Goal: Information Seeking & Learning: Learn about a topic

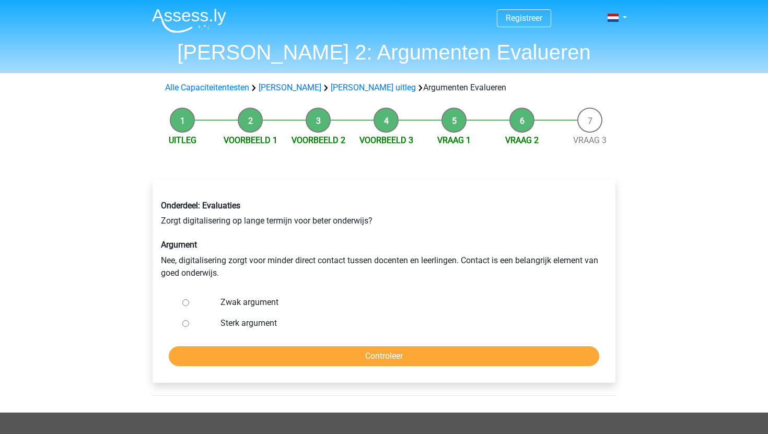
click at [185, 122] on li "Uitleg" at bounding box center [182, 127] width 68 height 39
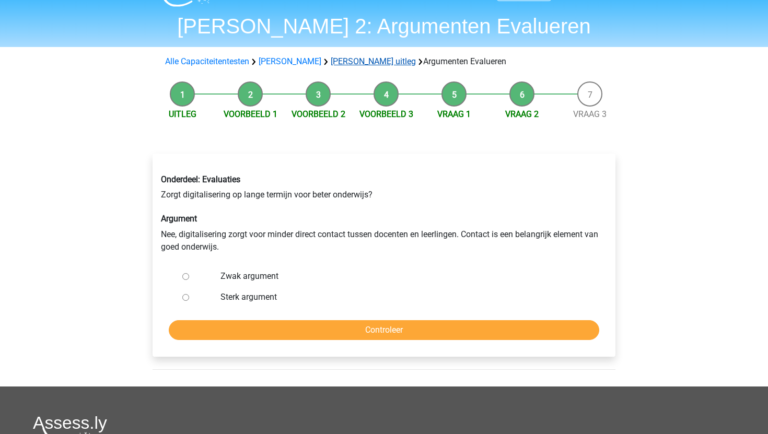
click at [353, 60] on link "[PERSON_NAME] uitleg" at bounding box center [373, 61] width 85 height 10
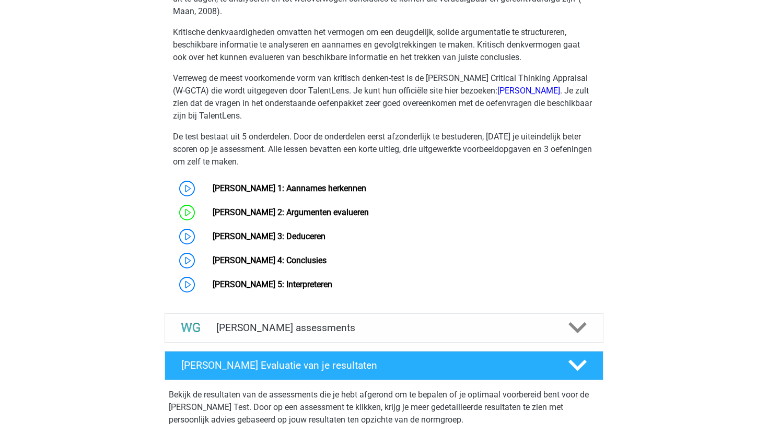
scroll to position [756, 0]
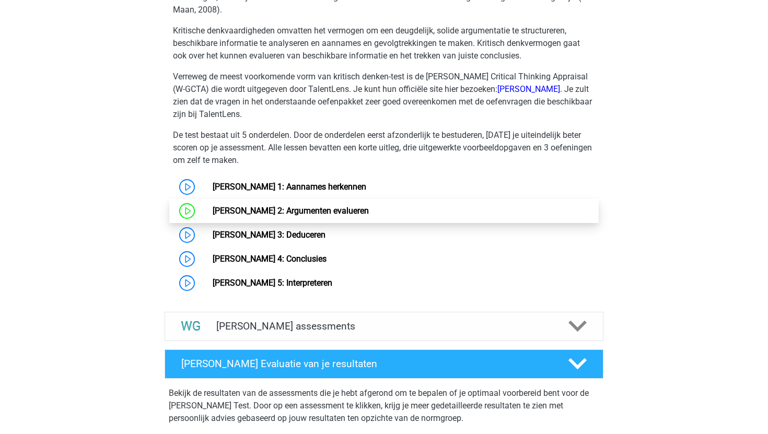
click at [220, 206] on link "[PERSON_NAME] 2: Argumenten evalueren" at bounding box center [291, 211] width 156 height 10
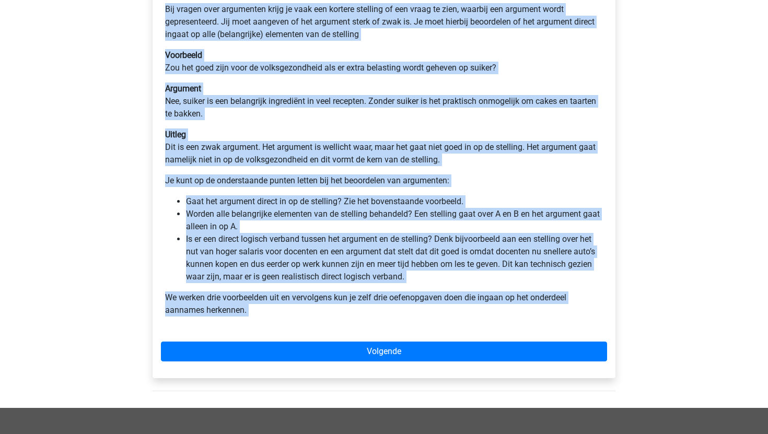
scroll to position [207, 0]
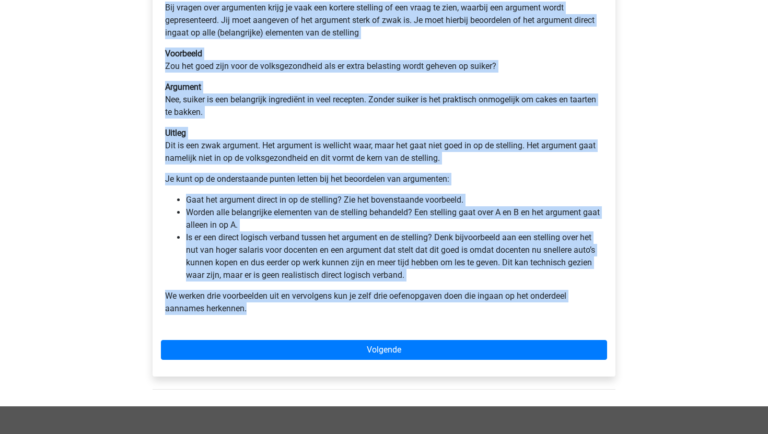
drag, startPoint x: 167, startPoint y: 96, endPoint x: 293, endPoint y: 311, distance: 249.4
click at [293, 311] on div "Watson Glaser 2: Argumenten evalueren Bij vragen over argumenten krijg je vaak …" at bounding box center [384, 154] width 446 height 346
copy div "Watson Glaser 2: Argumenten evalueren Bij vragen over argumenten krijg je vaak …"
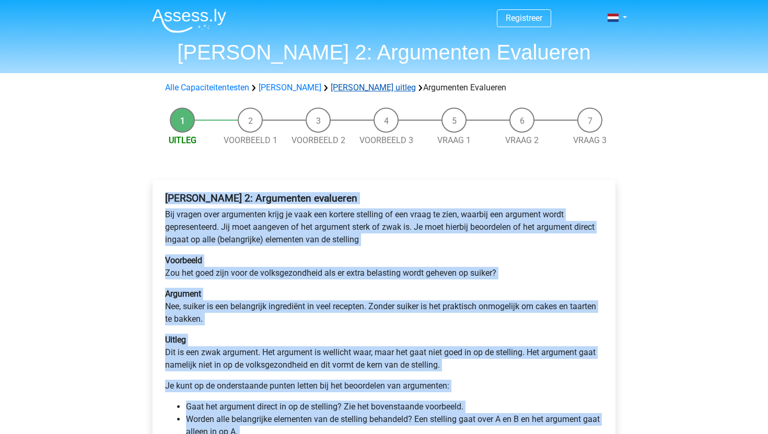
click at [353, 88] on link "Watson Glaser uitleg" at bounding box center [373, 88] width 85 height 10
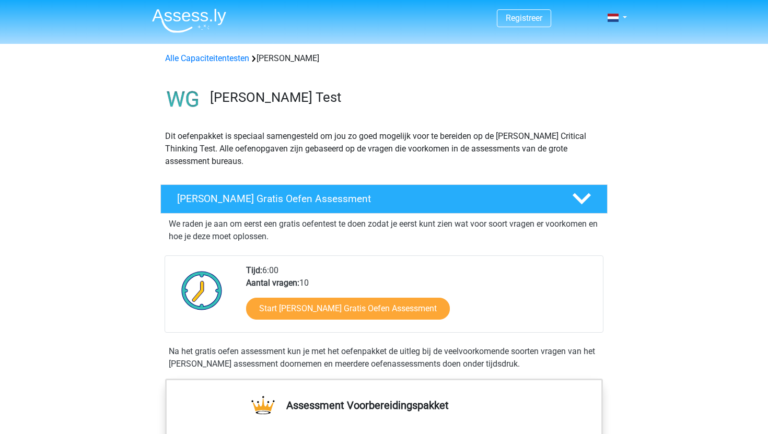
scroll to position [647, 0]
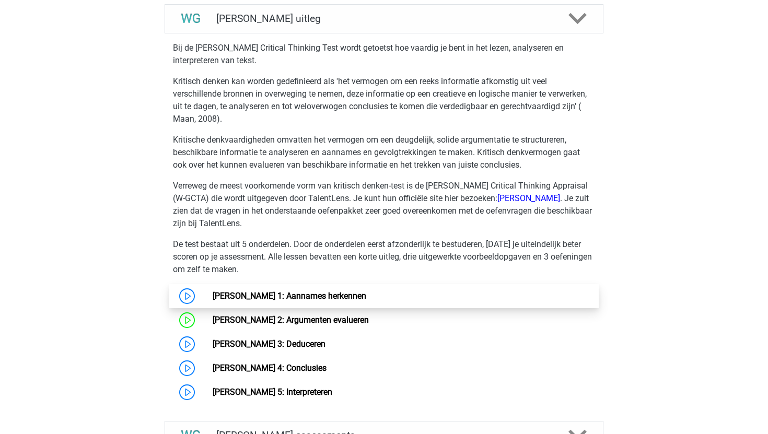
click at [213, 296] on link "[PERSON_NAME] 1: Aannames herkennen" at bounding box center [290, 296] width 154 height 10
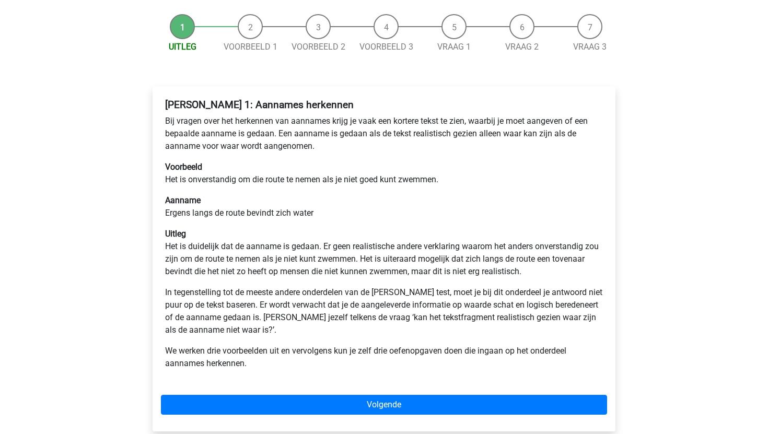
scroll to position [95, 0]
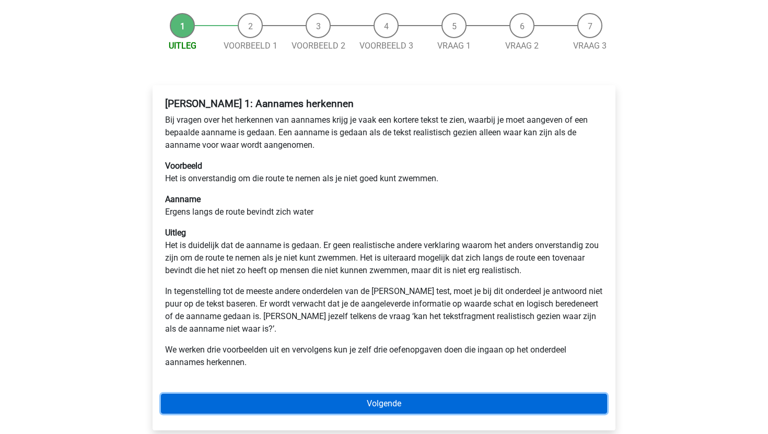
click at [328, 409] on link "Volgende" at bounding box center [384, 404] width 446 height 20
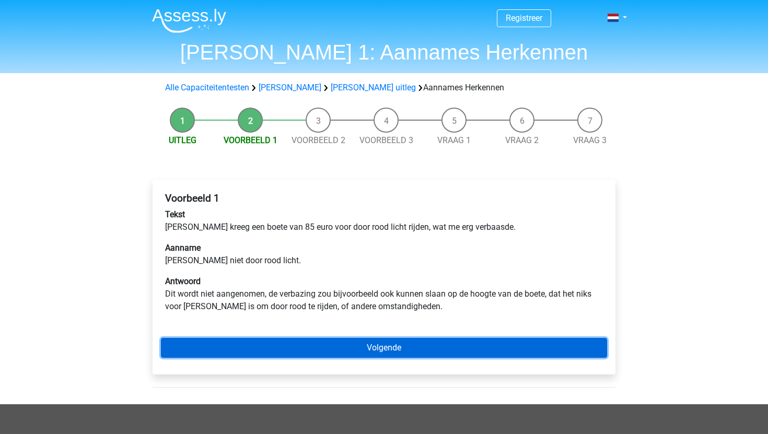
click at [317, 345] on link "Volgende" at bounding box center [384, 348] width 446 height 20
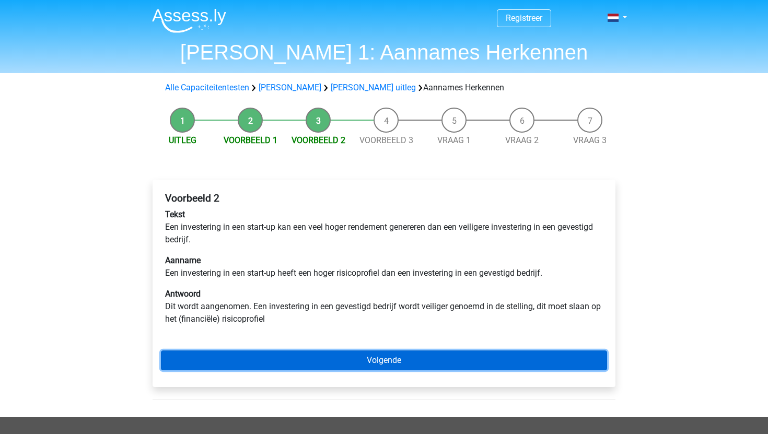
click at [276, 360] on link "Volgende" at bounding box center [384, 361] width 446 height 20
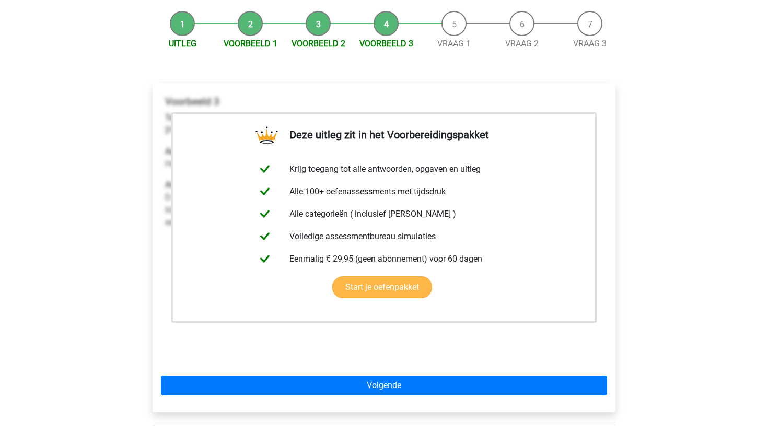
scroll to position [98, 0]
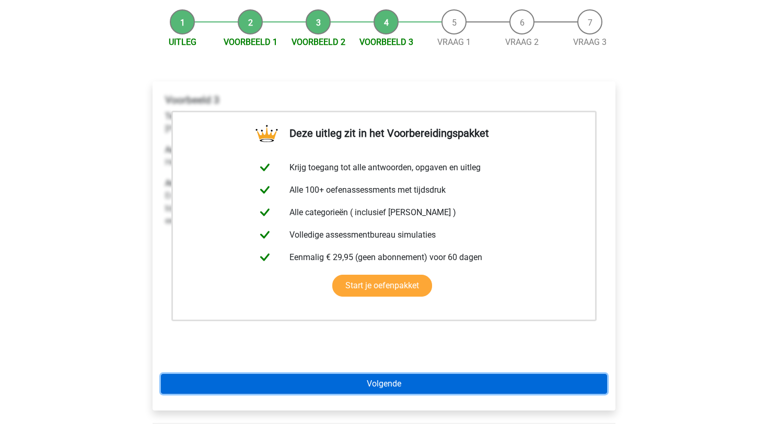
click at [287, 385] on link "Volgende" at bounding box center [384, 384] width 446 height 20
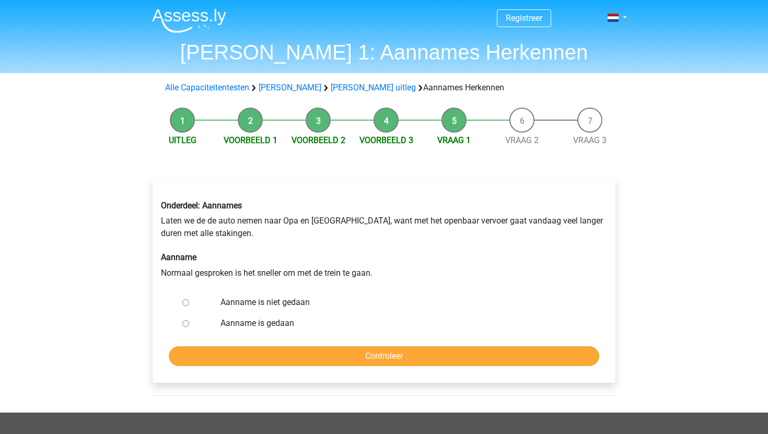
click at [185, 303] on input "Aanname is niet gedaan" at bounding box center [185, 302] width 7 height 7
radio input "true"
click at [232, 355] on input "Controleer" at bounding box center [384, 356] width 430 height 20
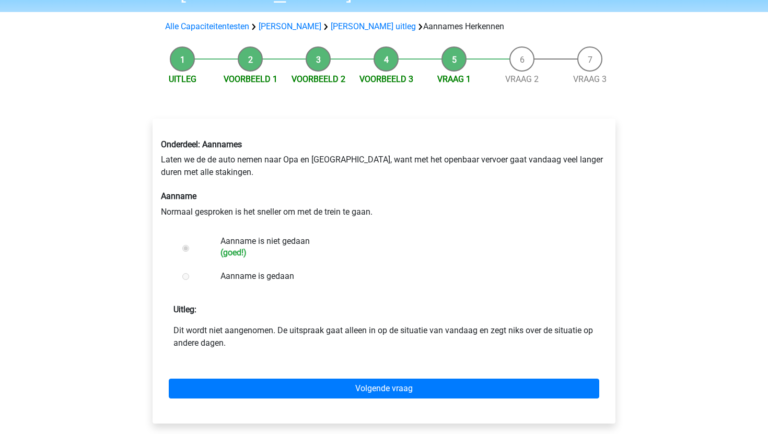
scroll to position [66, 0]
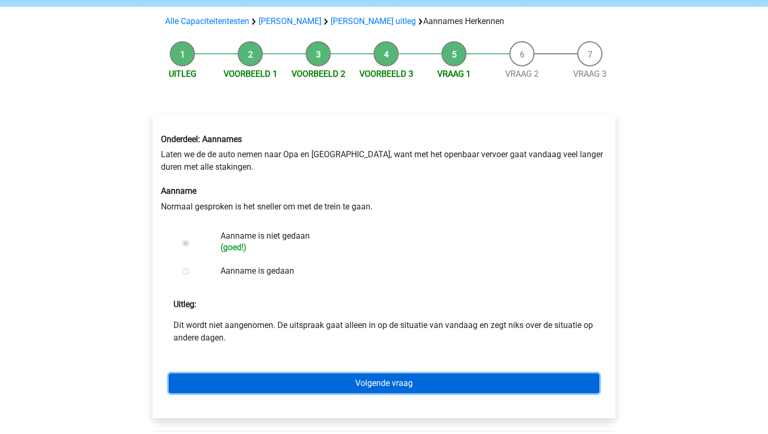
click at [236, 374] on link "Volgende vraag" at bounding box center [384, 384] width 430 height 20
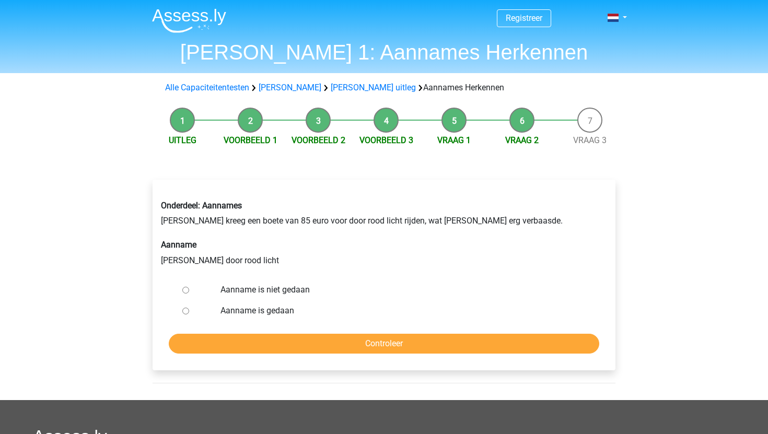
click at [184, 313] on input "Aanname is gedaan" at bounding box center [185, 311] width 7 height 7
radio input "true"
click at [192, 340] on input "Controleer" at bounding box center [384, 344] width 430 height 20
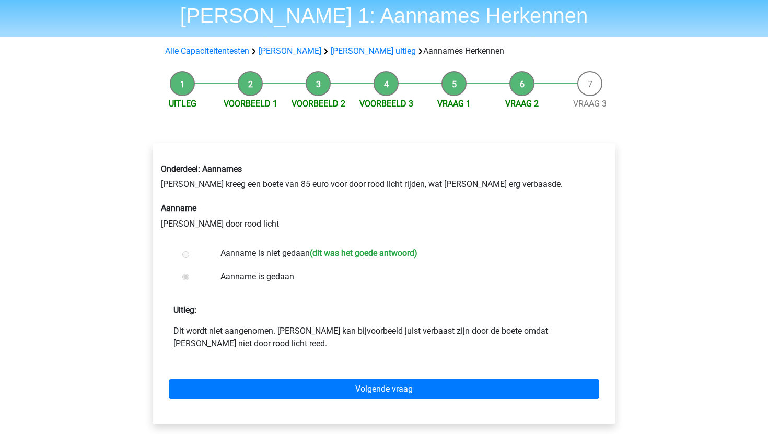
scroll to position [38, 0]
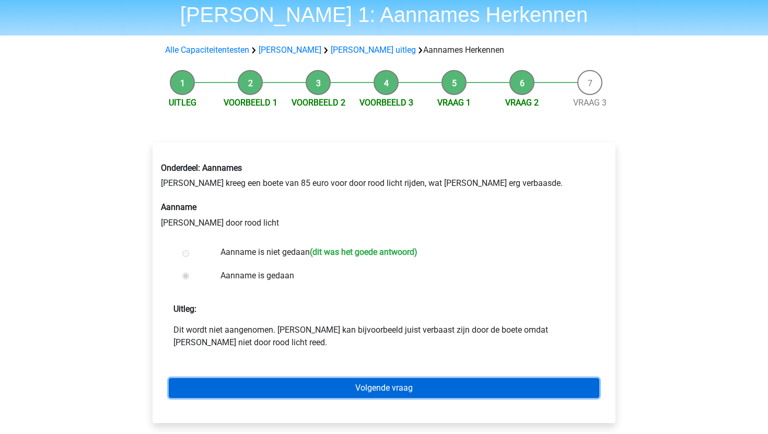
click at [196, 387] on link "Volgende vraag" at bounding box center [384, 388] width 430 height 20
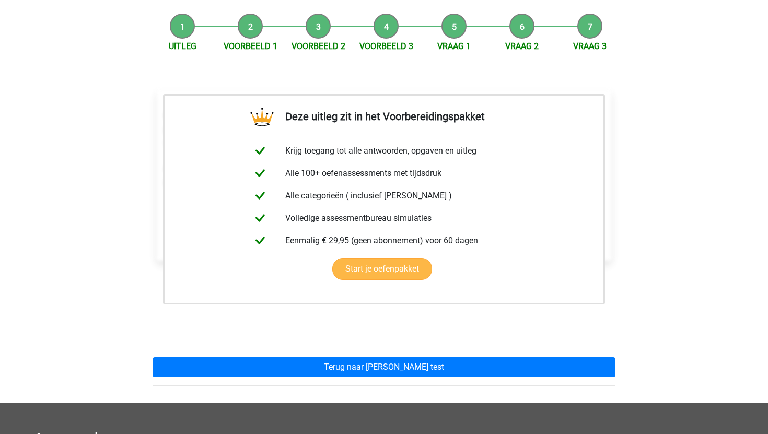
scroll to position [100, 0]
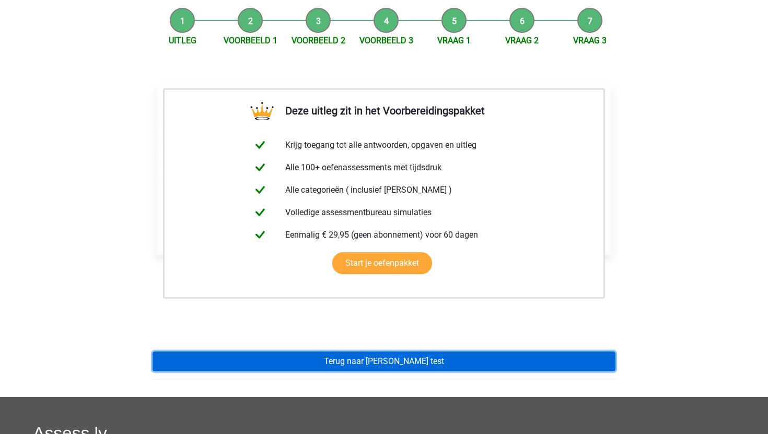
click at [218, 362] on link "Terug naar [PERSON_NAME] test" at bounding box center [384, 362] width 463 height 20
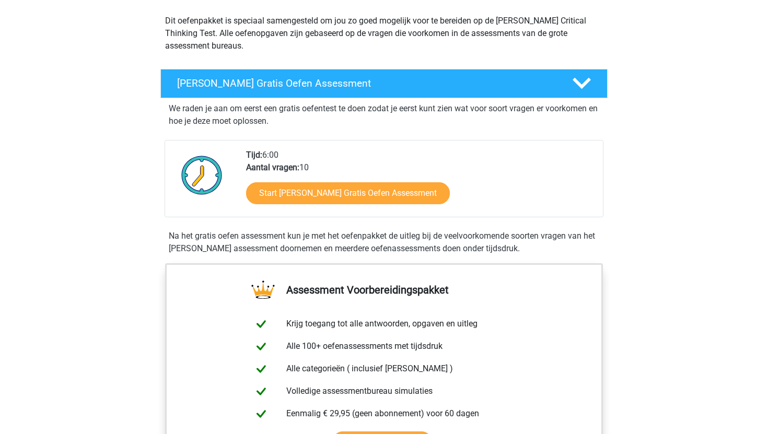
scroll to position [116, 0]
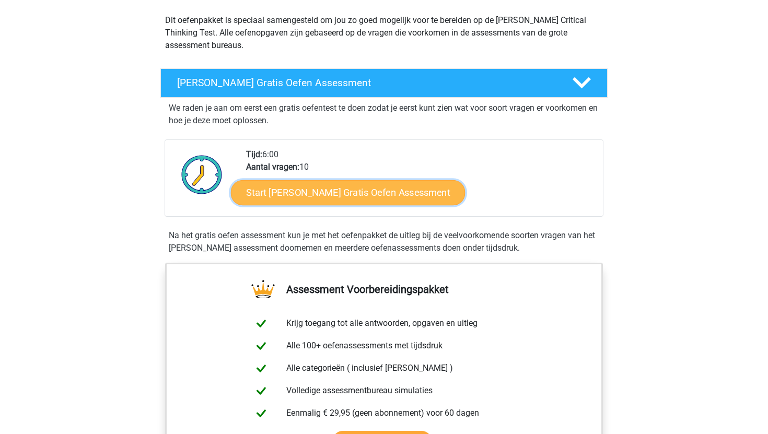
click at [316, 195] on link "Start Watson Glaser Gratis Oefen Assessment" at bounding box center [348, 192] width 235 height 25
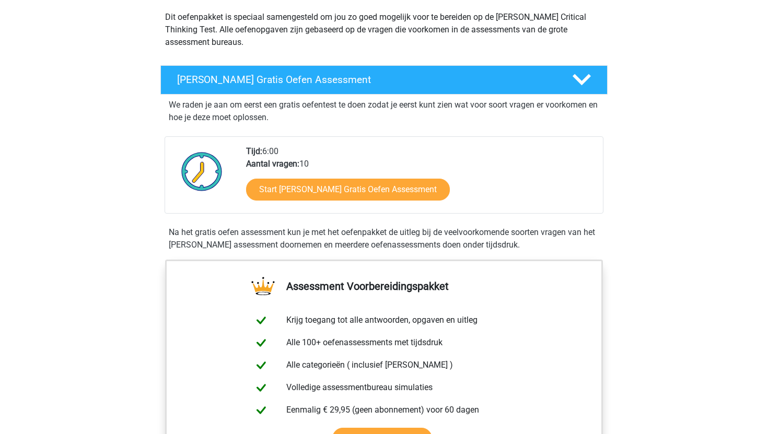
scroll to position [111, 0]
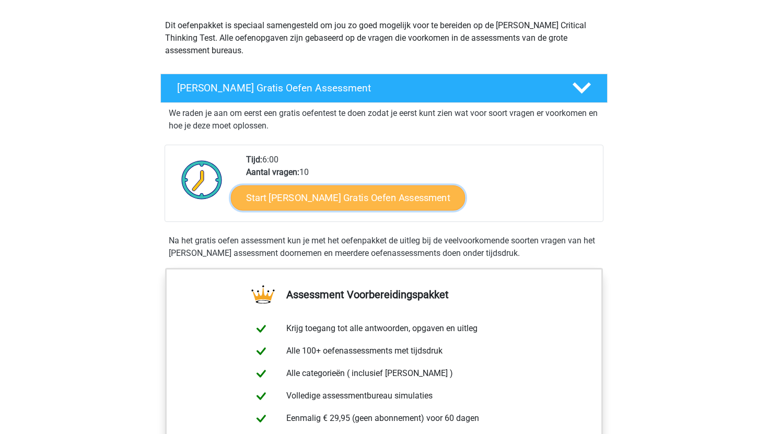
click at [343, 194] on link "Start Watson Glaser Gratis Oefen Assessment" at bounding box center [348, 197] width 235 height 25
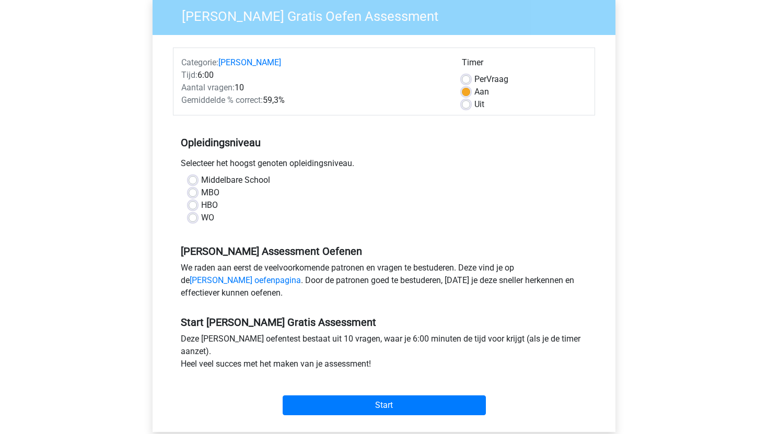
scroll to position [93, 0]
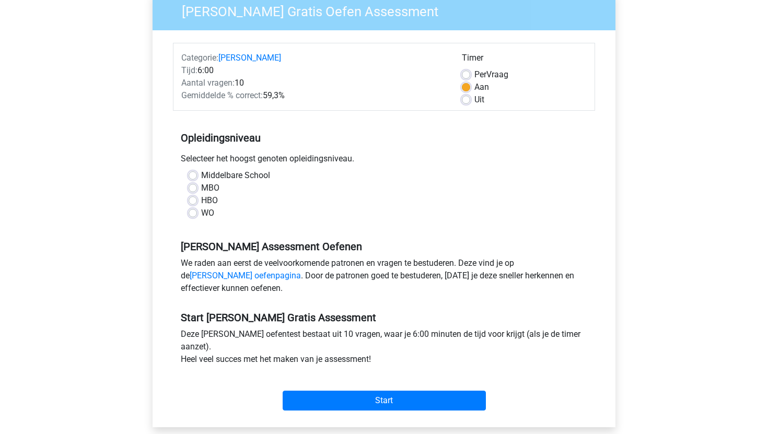
click at [201, 217] on label "WO" at bounding box center [207, 213] width 13 height 13
click at [194, 217] on input "WO" at bounding box center [193, 212] width 8 height 10
radio input "true"
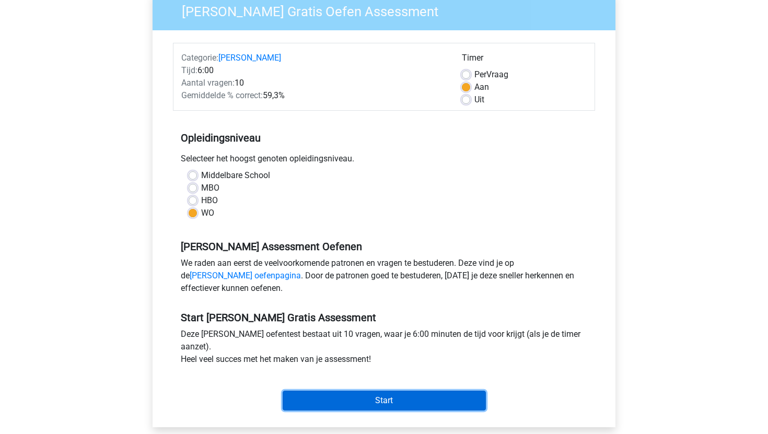
click at [328, 399] on input "Start" at bounding box center [384, 401] width 203 height 20
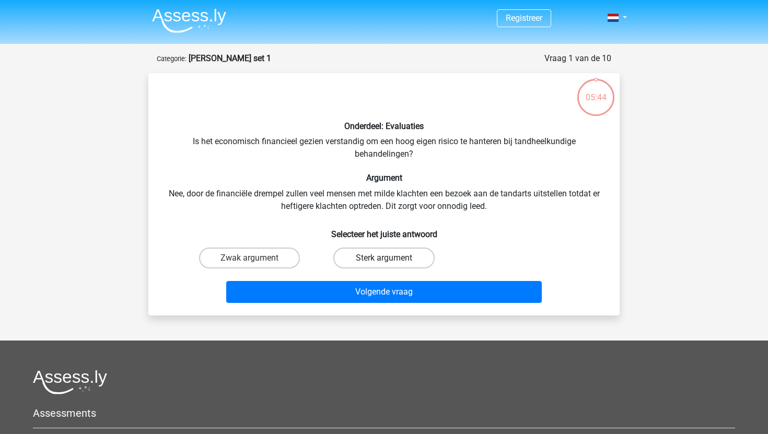
click at [351, 260] on label "Sterk argument" at bounding box center [383, 258] width 101 height 21
click at [384, 260] on input "Sterk argument" at bounding box center [387, 261] width 7 height 7
radio input "true"
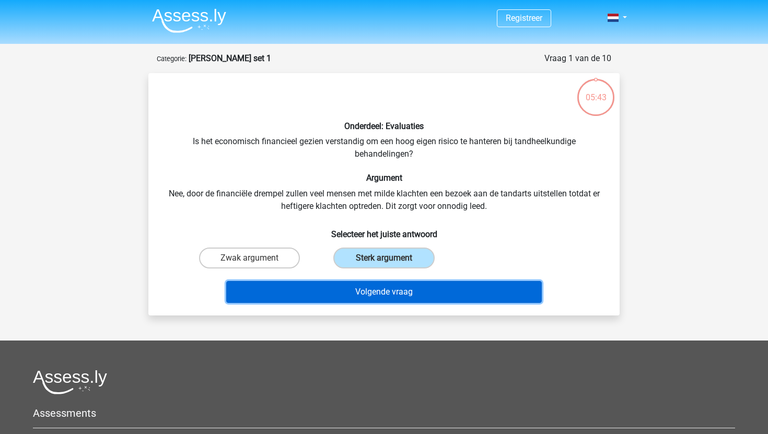
click at [337, 290] on button "Volgende vraag" at bounding box center [384, 292] width 316 height 22
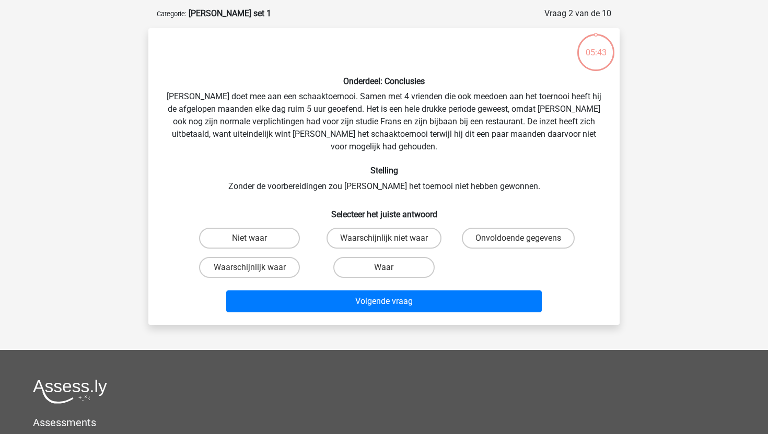
scroll to position [52, 0]
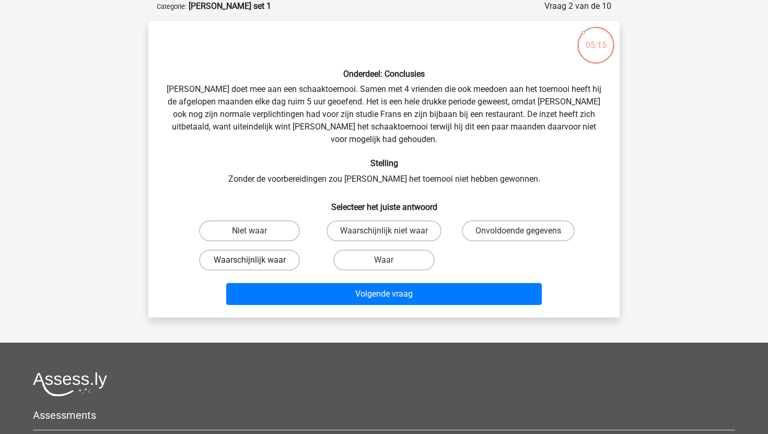
click at [288, 252] on label "Waarschijnlijk waar" at bounding box center [249, 260] width 101 height 21
click at [257, 260] on input "Waarschijnlijk waar" at bounding box center [253, 263] width 7 height 7
radio input "true"
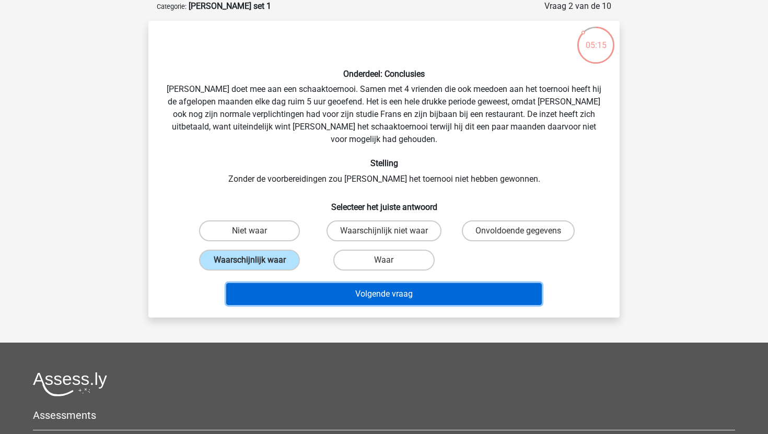
click at [304, 283] on button "Volgende vraag" at bounding box center [384, 294] width 316 height 22
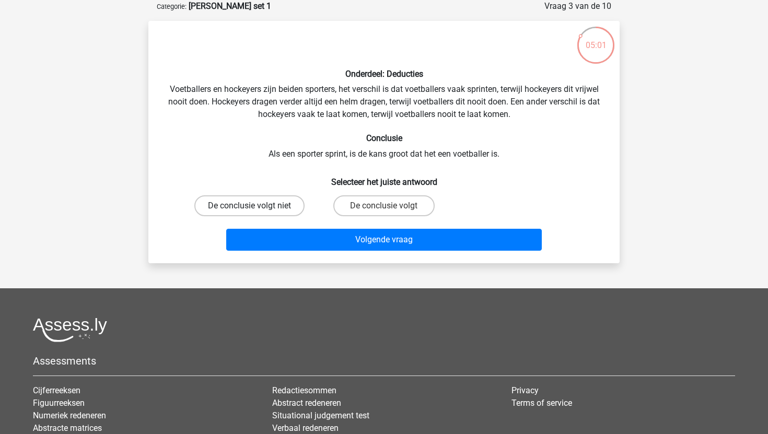
click at [285, 203] on label "De conclusie volgt niet" at bounding box center [249, 205] width 110 height 21
click at [257, 206] on input "De conclusie volgt niet" at bounding box center [253, 209] width 7 height 7
radio input "true"
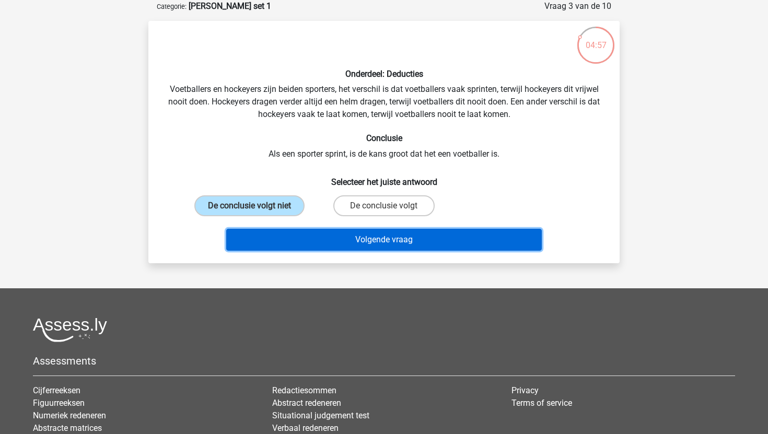
click at [329, 239] on button "Volgende vraag" at bounding box center [384, 240] width 316 height 22
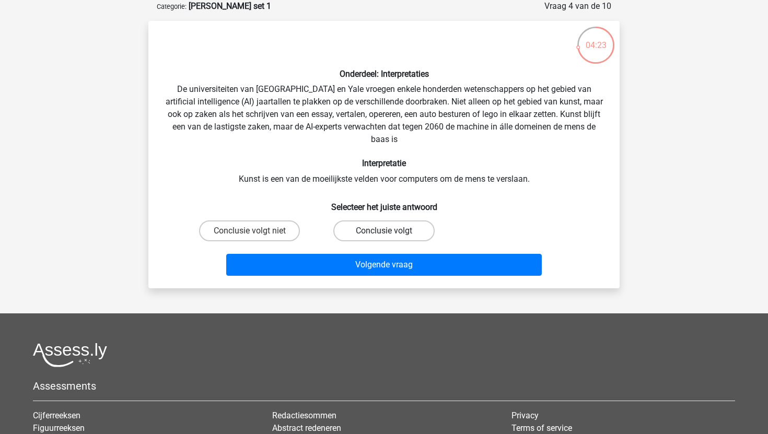
click at [353, 234] on label "Conclusie volgt" at bounding box center [383, 230] width 101 height 21
click at [384, 234] on input "Conclusie volgt" at bounding box center [387, 234] width 7 height 7
radio input "true"
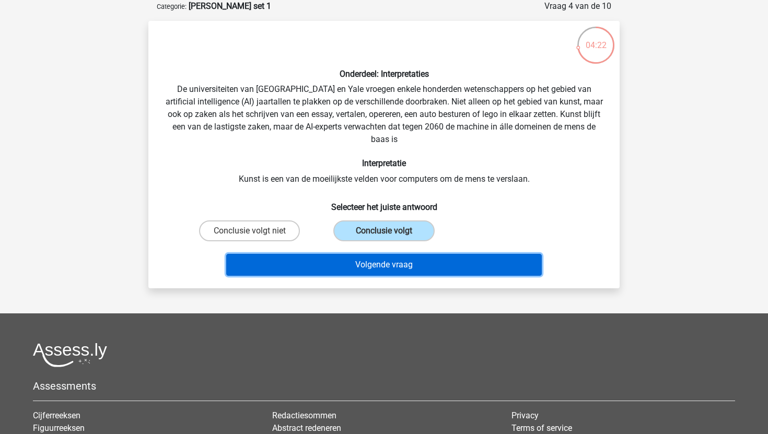
click at [334, 271] on button "Volgende vraag" at bounding box center [384, 265] width 316 height 22
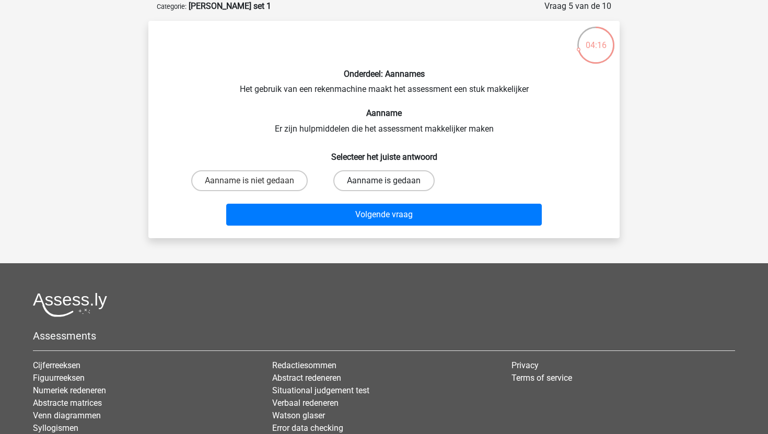
click at [381, 183] on label "Aanname is gedaan" at bounding box center [383, 180] width 101 height 21
click at [384, 183] on input "Aanname is gedaan" at bounding box center [387, 184] width 7 height 7
radio input "true"
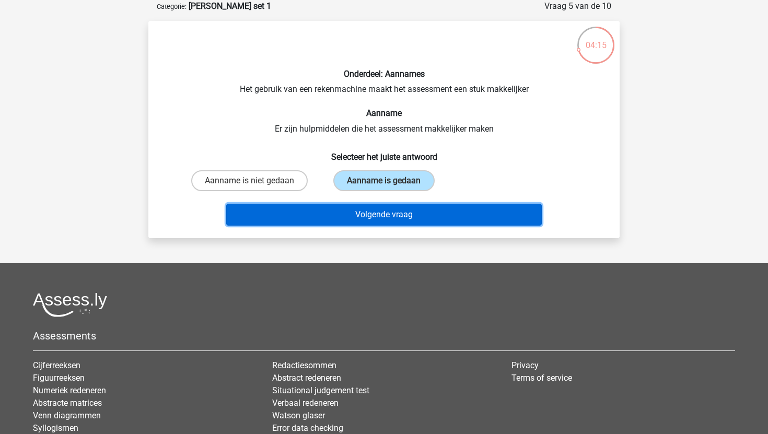
click at [372, 219] on button "Volgende vraag" at bounding box center [384, 215] width 316 height 22
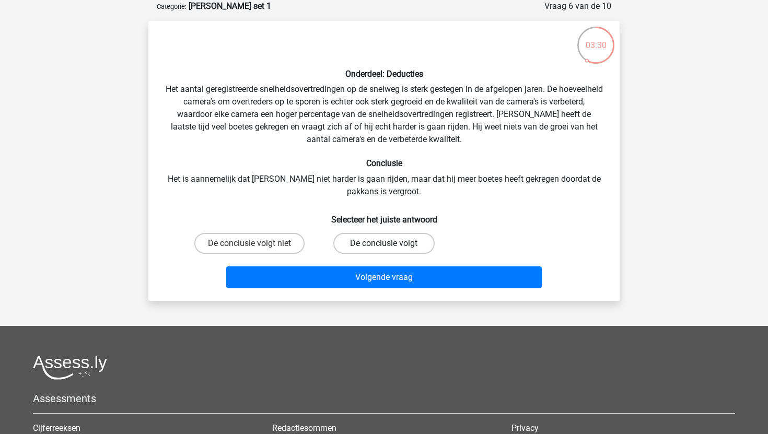
click at [350, 244] on label "De conclusie volgt" at bounding box center [383, 243] width 101 height 21
click at [384, 244] on input "De conclusie volgt" at bounding box center [387, 246] width 7 height 7
radio input "true"
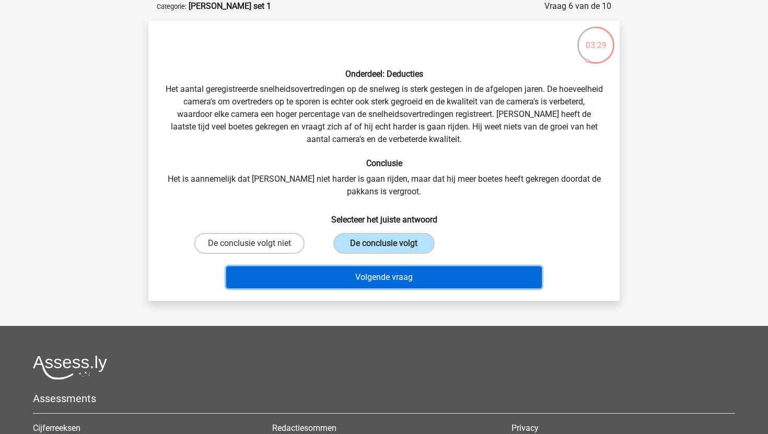
click at [322, 277] on button "Volgende vraag" at bounding box center [384, 277] width 316 height 22
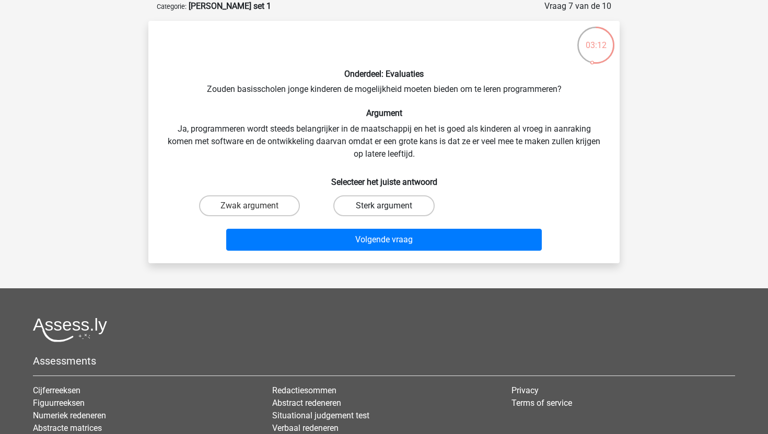
click at [369, 206] on label "Sterk argument" at bounding box center [383, 205] width 101 height 21
click at [384, 206] on input "Sterk argument" at bounding box center [387, 209] width 7 height 7
radio input "true"
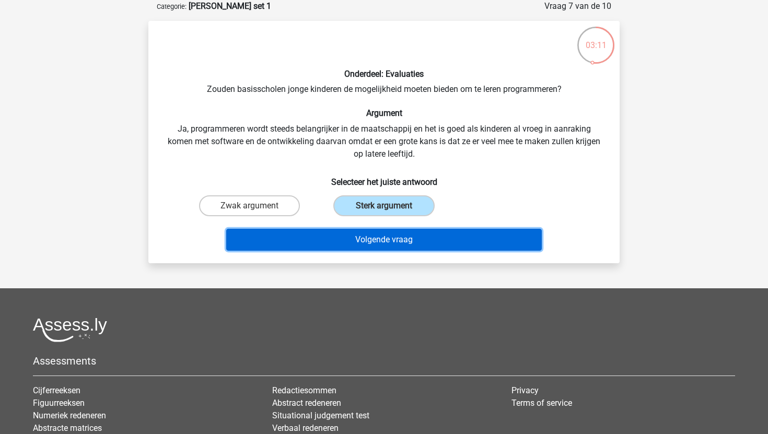
click at [357, 238] on button "Volgende vraag" at bounding box center [384, 240] width 316 height 22
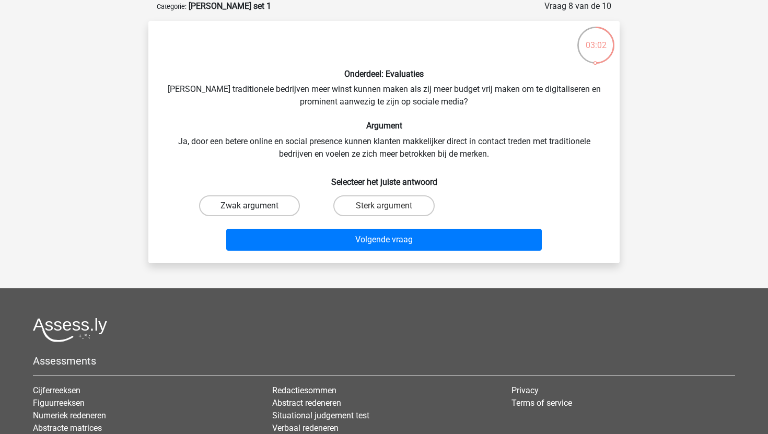
click at [285, 206] on label "Zwak argument" at bounding box center [249, 205] width 101 height 21
click at [257, 206] on input "Zwak argument" at bounding box center [253, 209] width 7 height 7
radio input "true"
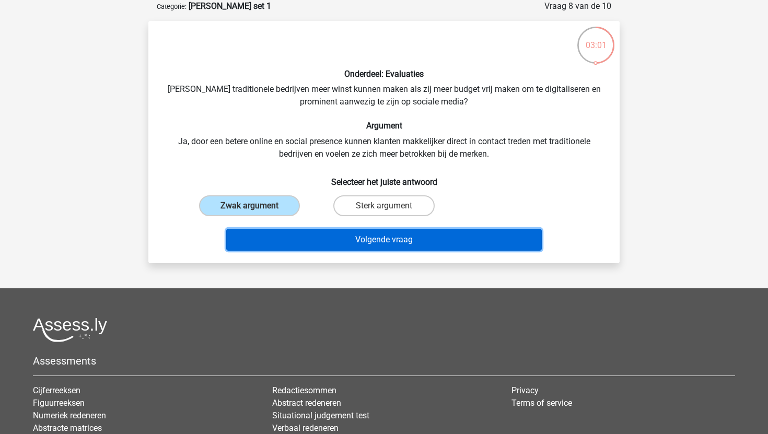
click at [298, 246] on button "Volgende vraag" at bounding box center [384, 240] width 316 height 22
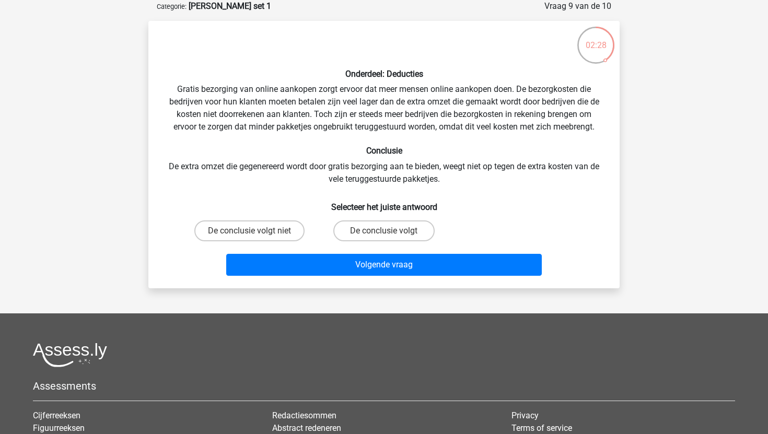
click at [385, 234] on input "De conclusie volgt" at bounding box center [387, 234] width 7 height 7
radio input "true"
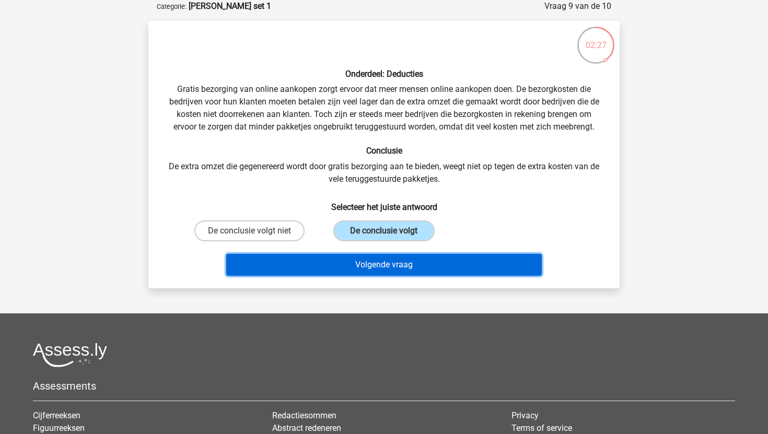
click at [382, 265] on button "Volgende vraag" at bounding box center [384, 265] width 316 height 22
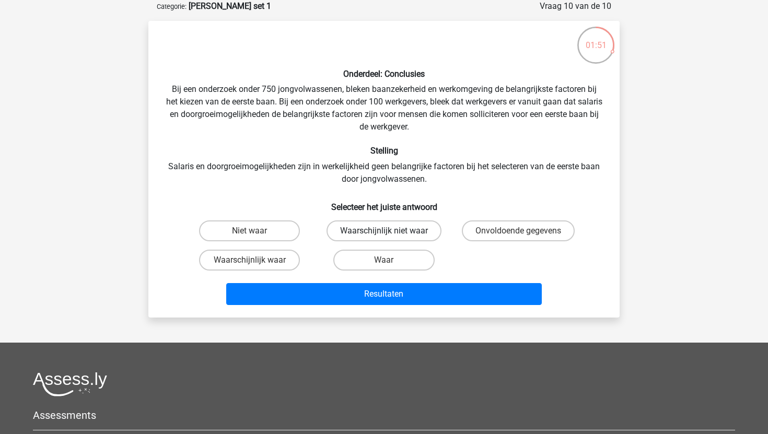
click at [409, 231] on label "Waarschijnlijk niet waar" at bounding box center [384, 230] width 115 height 21
click at [391, 231] on input "Waarschijnlijk niet waar" at bounding box center [387, 234] width 7 height 7
radio input "true"
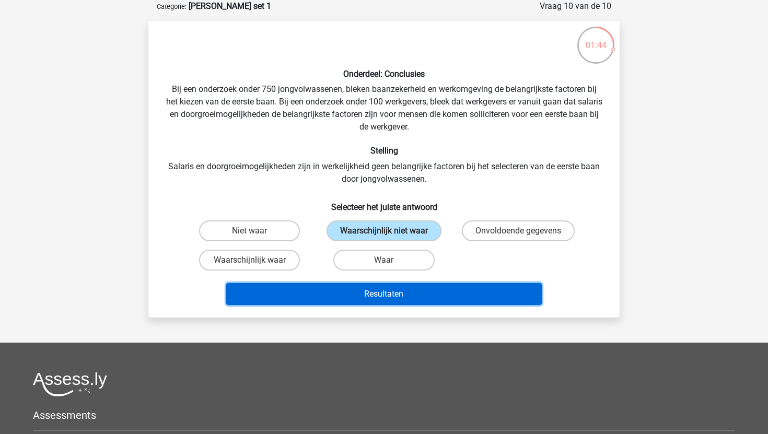
click at [427, 297] on button "Resultaten" at bounding box center [384, 294] width 316 height 22
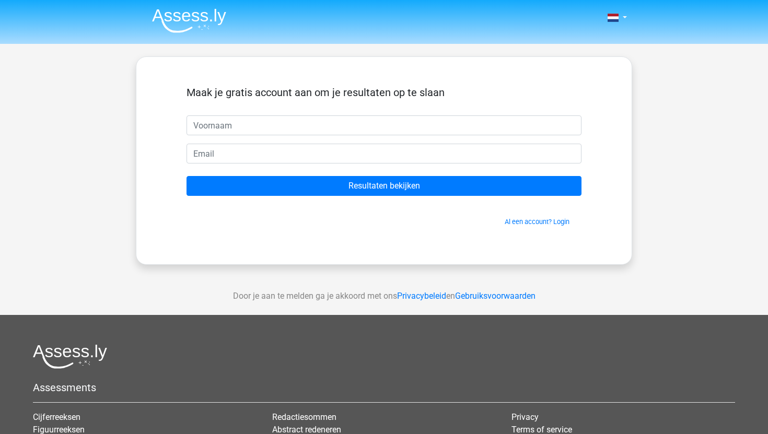
click at [337, 125] on input "text" at bounding box center [384, 125] width 395 height 20
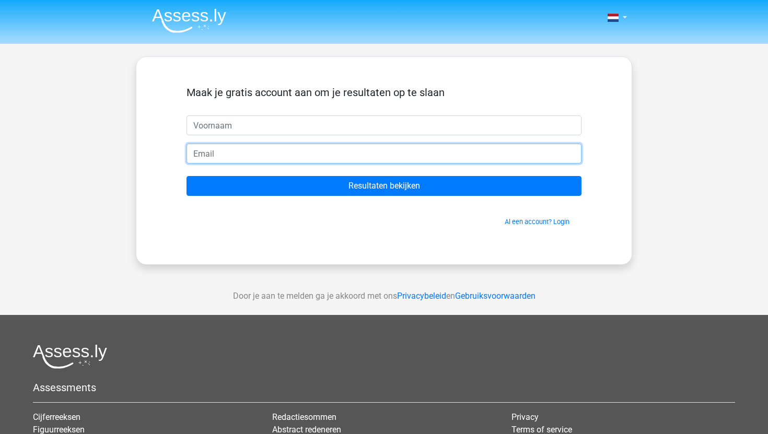
click at [344, 154] on input "email" at bounding box center [384, 154] width 395 height 20
type input "[PERSON_NAME][EMAIL_ADDRESS][DOMAIN_NAME]"
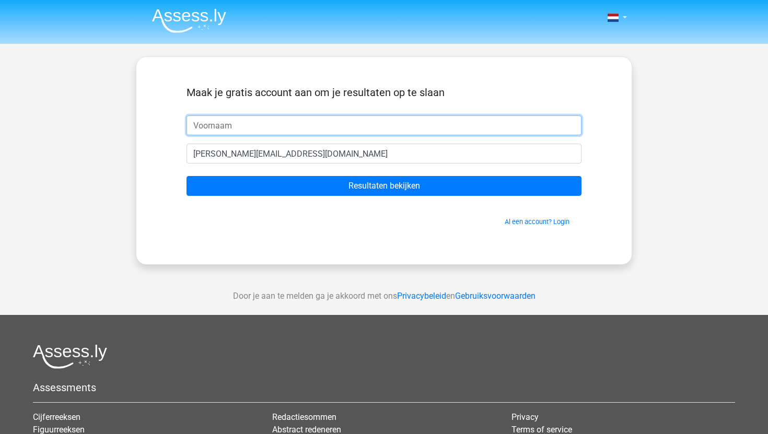
click at [318, 131] on input "text" at bounding box center [384, 125] width 395 height 20
type input "[PERSON_NAME]"
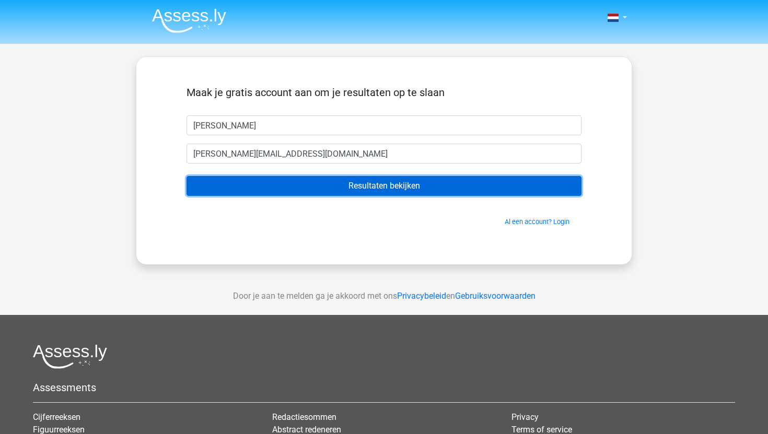
click at [301, 181] on input "Resultaten bekijken" at bounding box center [384, 186] width 395 height 20
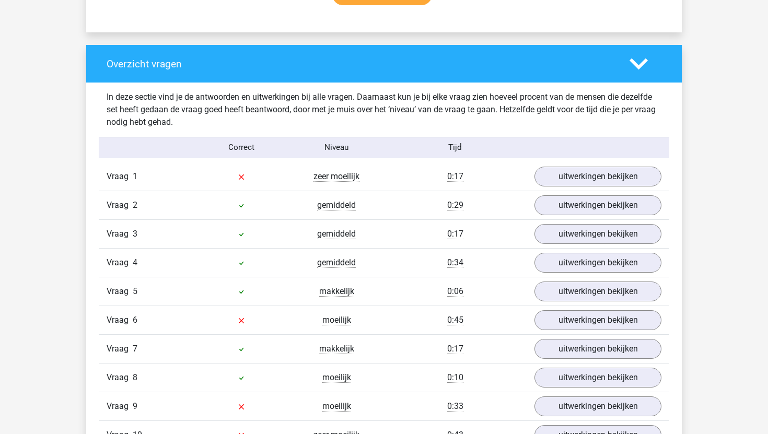
scroll to position [740, 0]
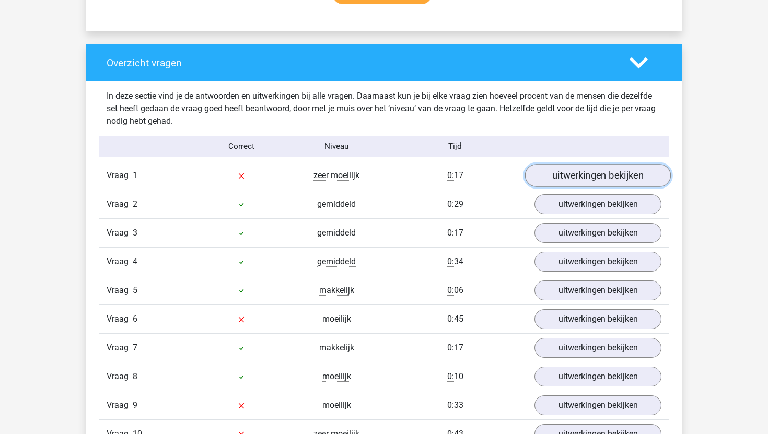
click at [608, 175] on link "uitwerkingen bekijken" at bounding box center [598, 175] width 146 height 23
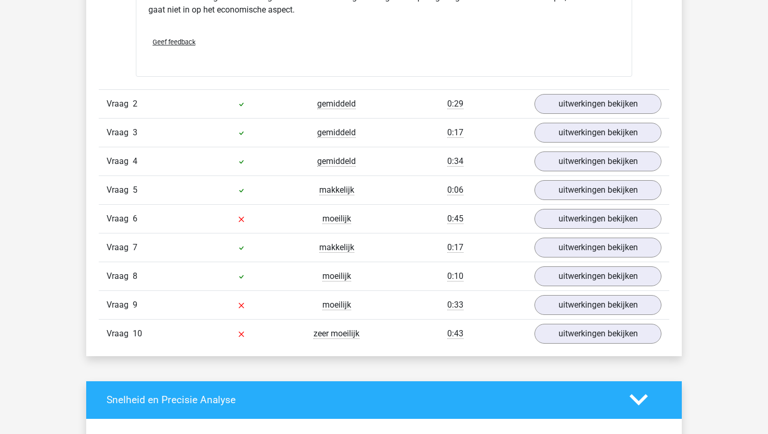
scroll to position [1109, 0]
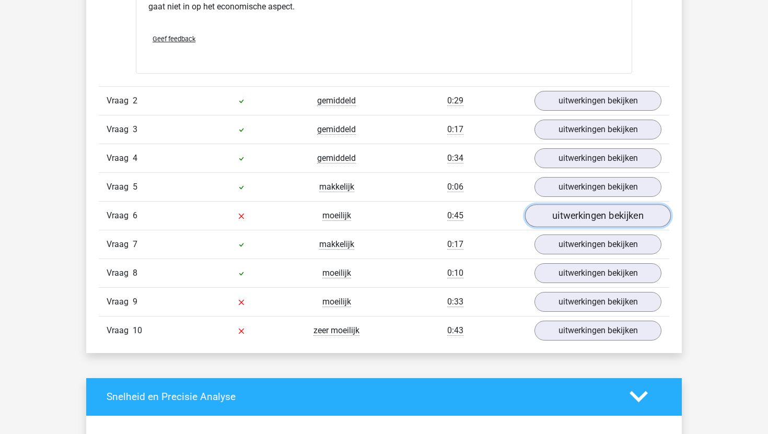
click at [607, 214] on link "uitwerkingen bekijken" at bounding box center [598, 215] width 146 height 23
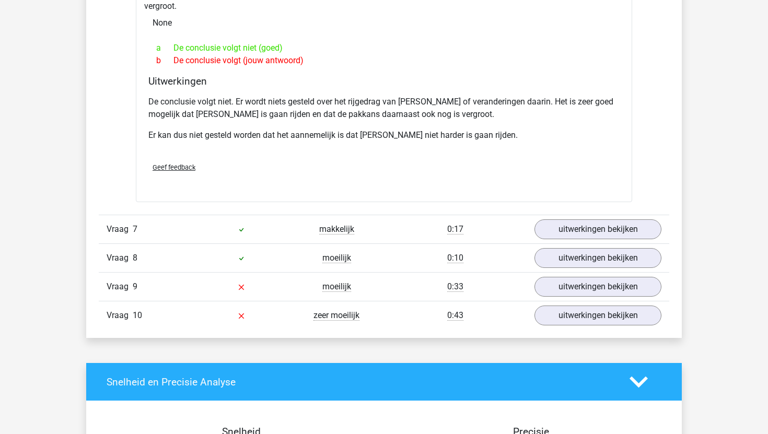
scroll to position [1461, 0]
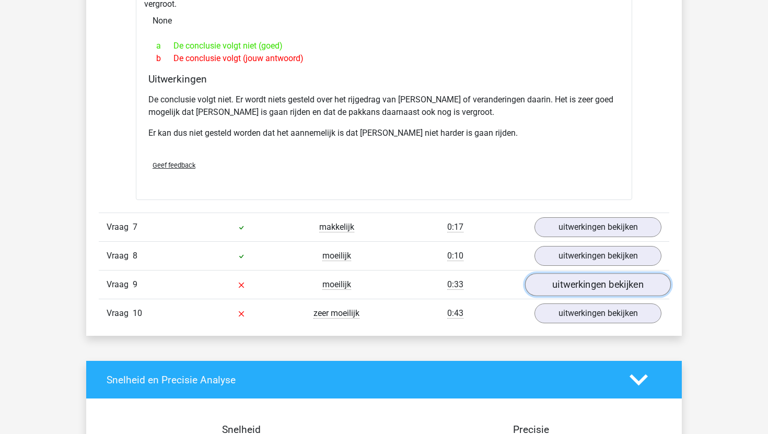
click at [584, 275] on link "uitwerkingen bekijken" at bounding box center [598, 284] width 146 height 23
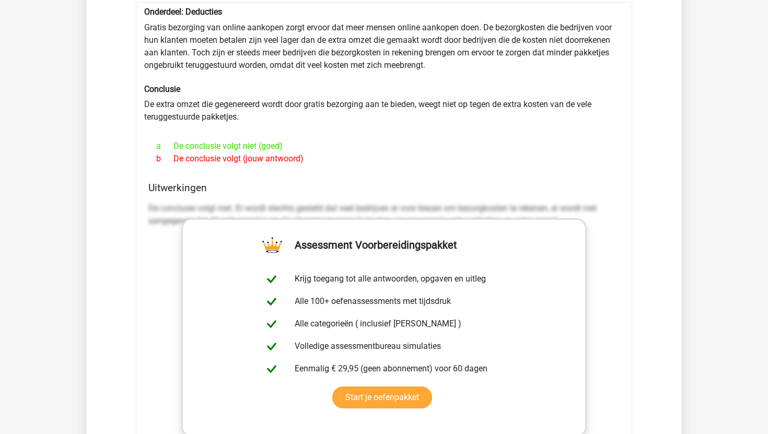
scroll to position [1770, 0]
click at [399, 203] on p "De conclusie volgt niet. Er wordt slechts gesteld dat veel bedrijven er voor ki…" at bounding box center [383, 215] width 471 height 25
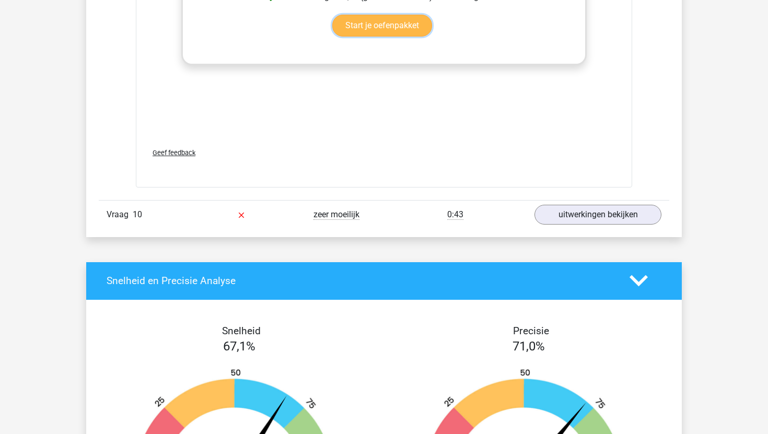
scroll to position [2146, 0]
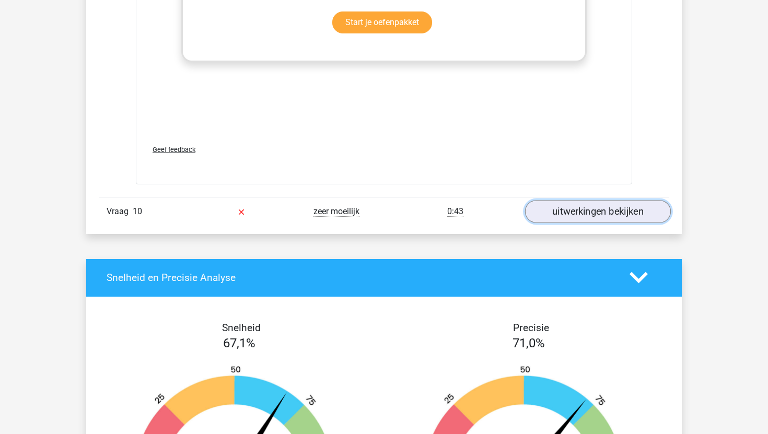
click at [597, 203] on link "uitwerkingen bekijken" at bounding box center [598, 211] width 146 height 23
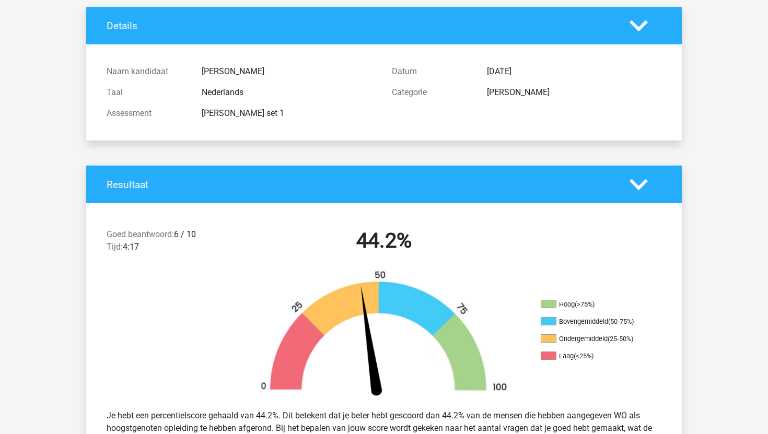
scroll to position [0, 0]
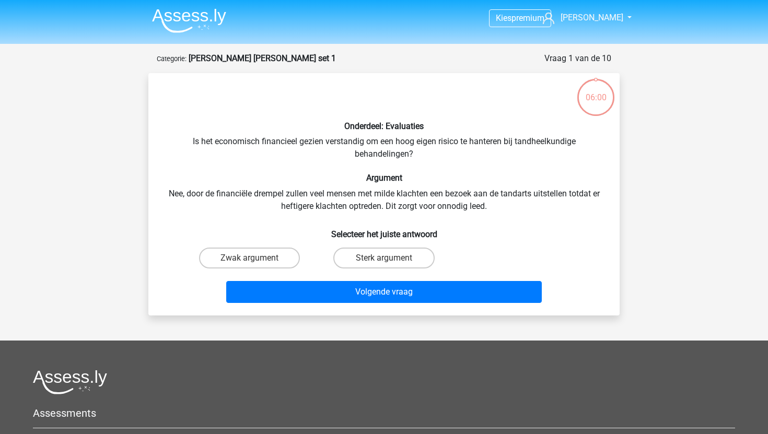
scroll to position [52, 0]
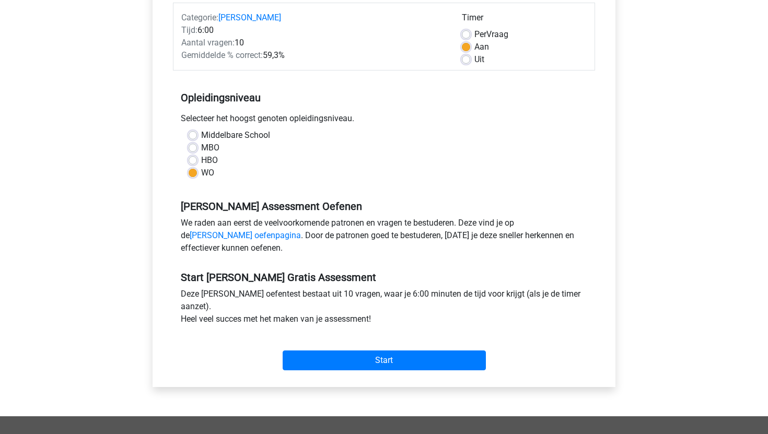
scroll to position [135, 0]
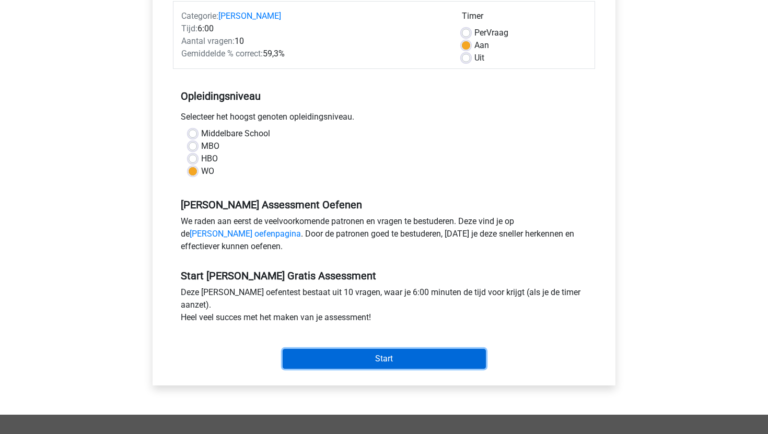
click at [355, 359] on input "Start" at bounding box center [384, 359] width 203 height 20
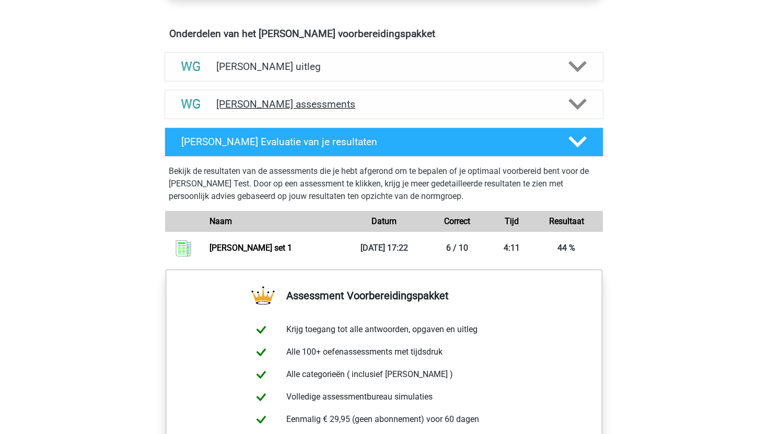
scroll to position [601, 0]
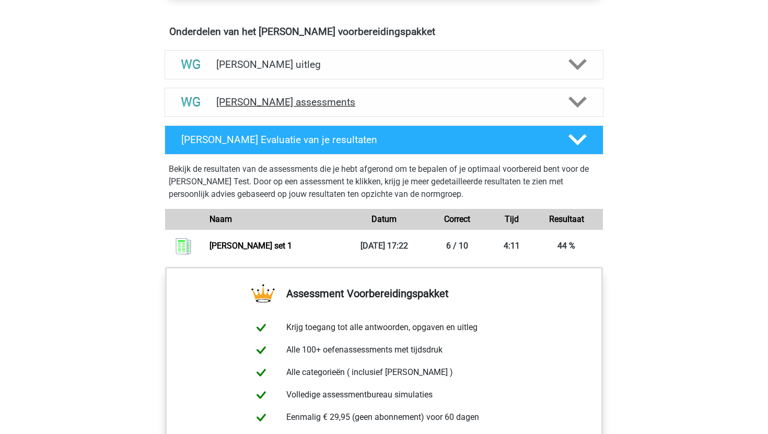
click at [263, 102] on h4 "[PERSON_NAME] assessments" at bounding box center [383, 102] width 335 height 12
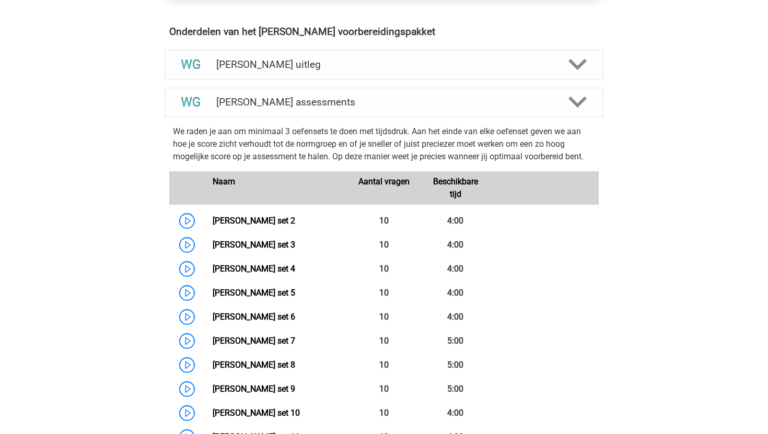
scroll to position [532, 0]
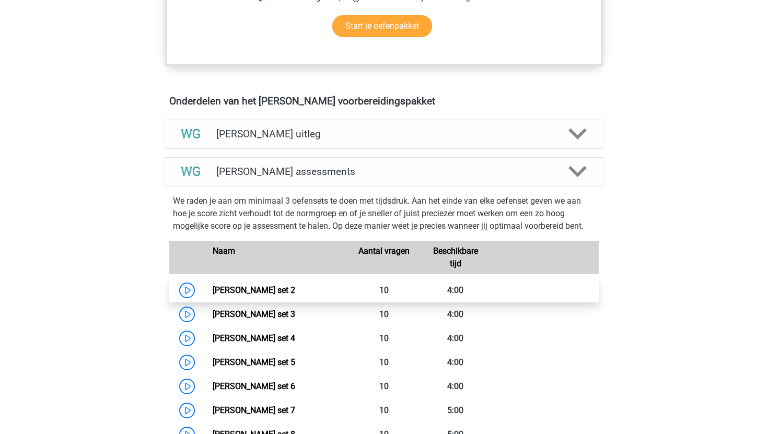
click at [213, 289] on link "Watson Glaser set 2" at bounding box center [254, 290] width 83 height 10
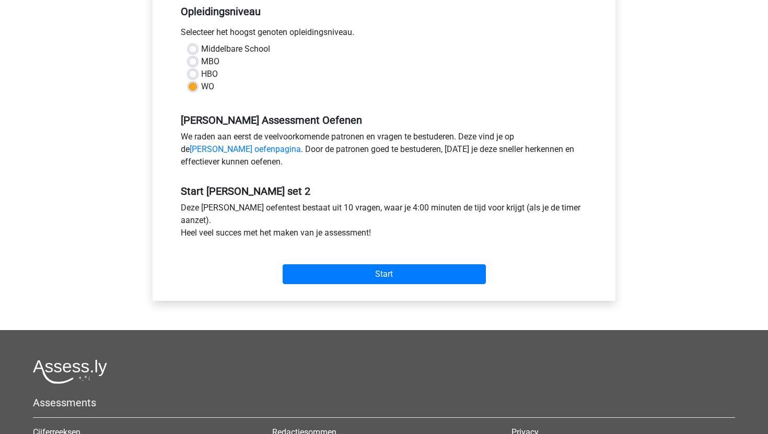
scroll to position [229, 0]
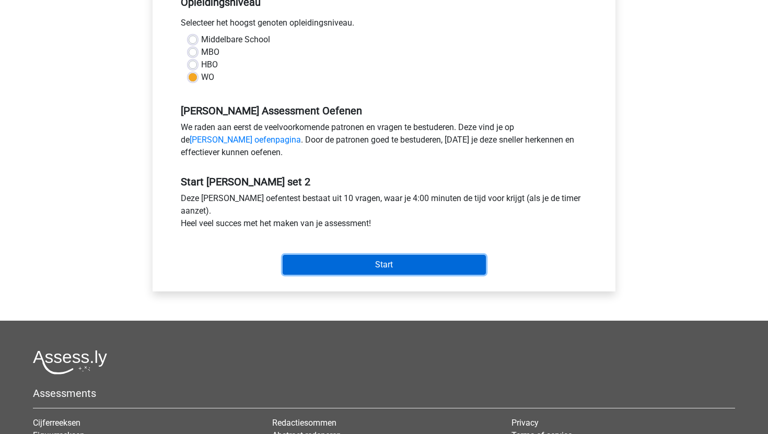
click at [322, 264] on input "Start" at bounding box center [384, 265] width 203 height 20
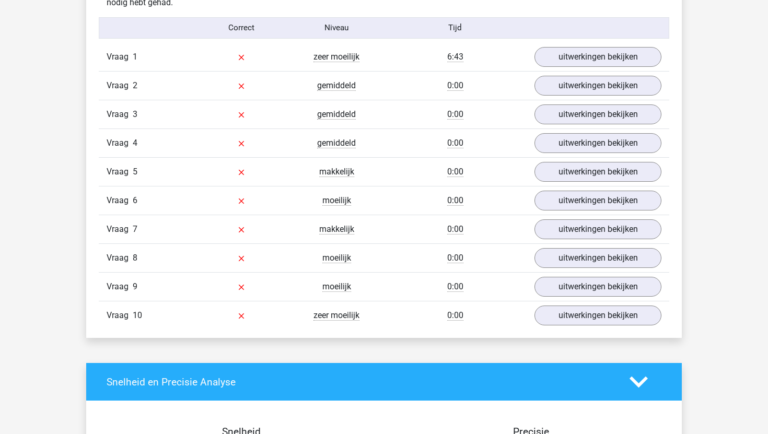
scroll to position [861, 0]
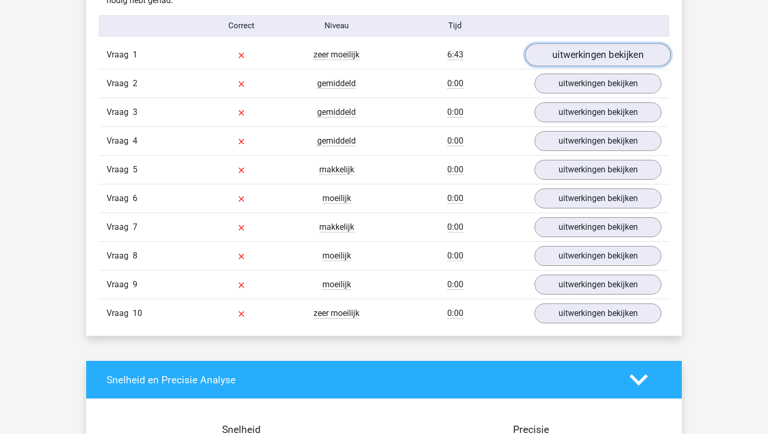
click at [566, 56] on link "uitwerkingen bekijken" at bounding box center [598, 54] width 146 height 23
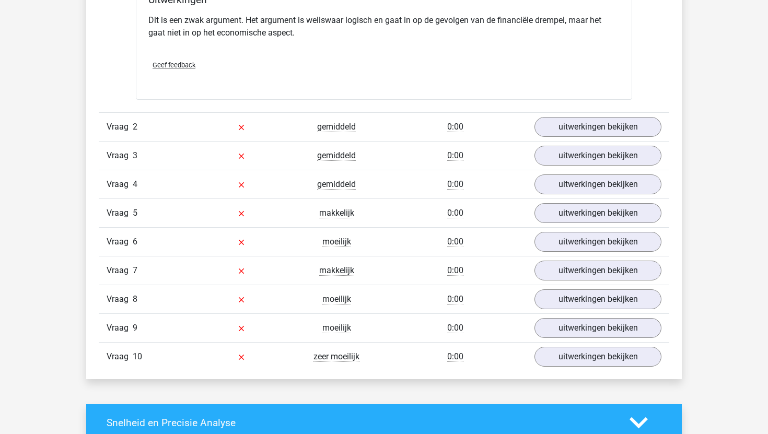
scroll to position [1088, 0]
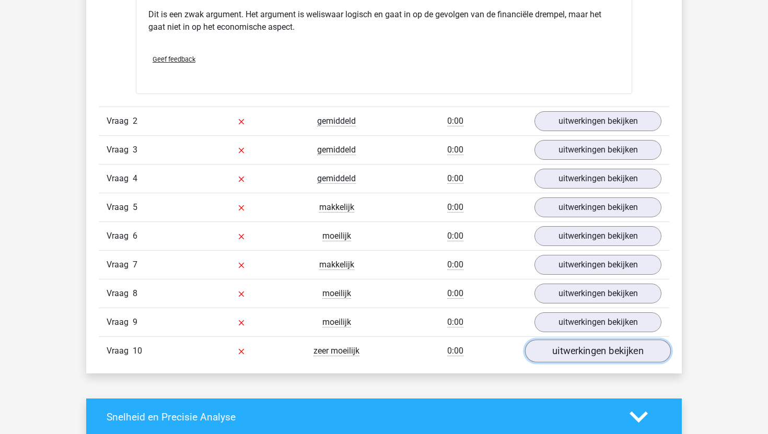
click at [572, 357] on link "uitwerkingen bekijken" at bounding box center [598, 351] width 146 height 23
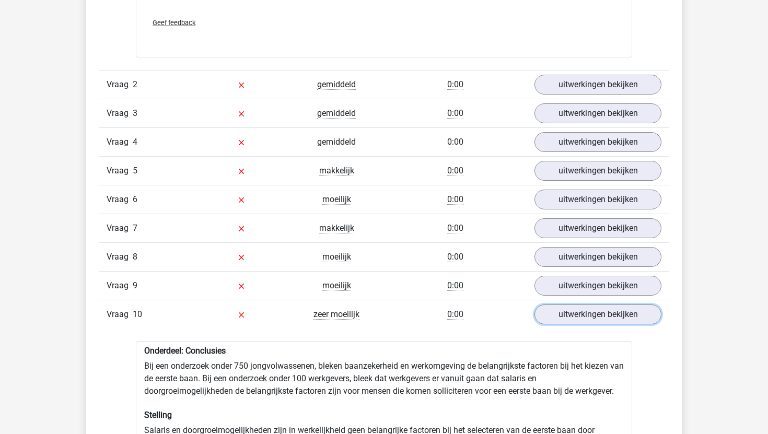
scroll to position [1125, 0]
click at [579, 287] on link "uitwerkingen bekijken" at bounding box center [598, 285] width 146 height 23
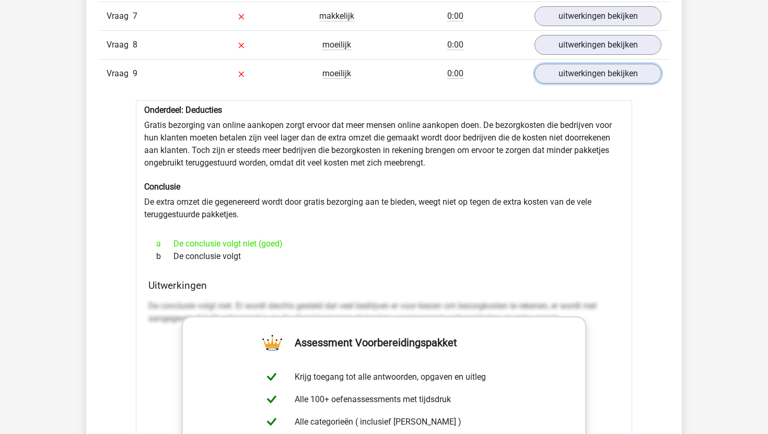
scroll to position [1336, 0]
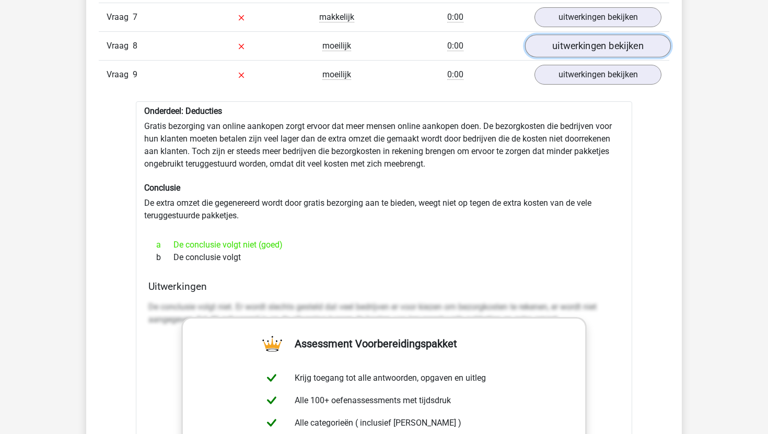
click at [567, 54] on link "uitwerkingen bekijken" at bounding box center [598, 45] width 146 height 23
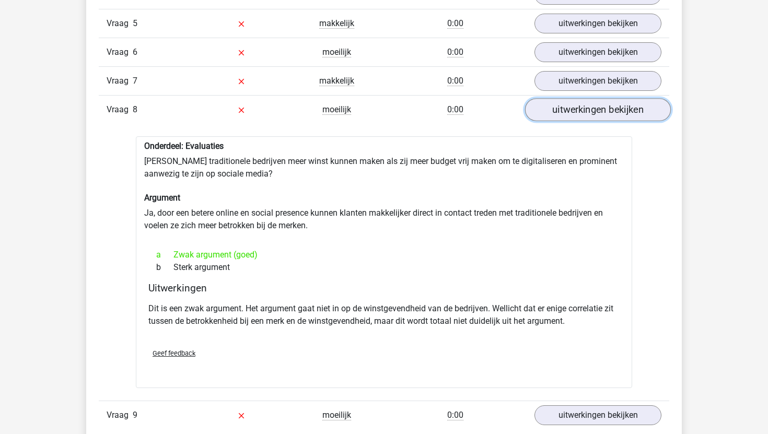
scroll to position [1268, 0]
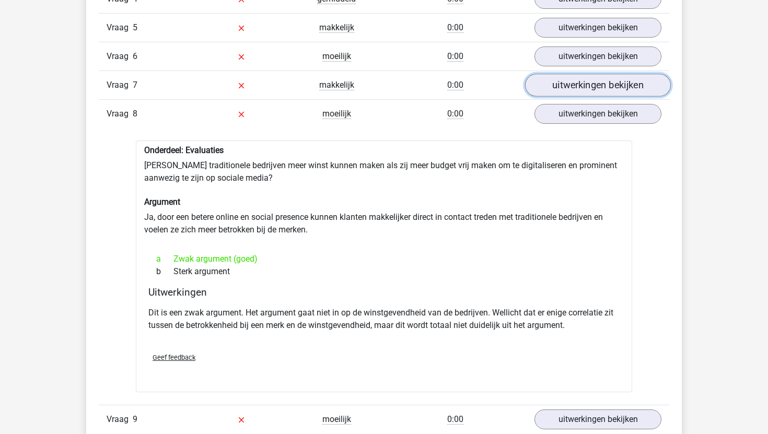
click at [564, 80] on link "uitwerkingen bekijken" at bounding box center [598, 85] width 146 height 23
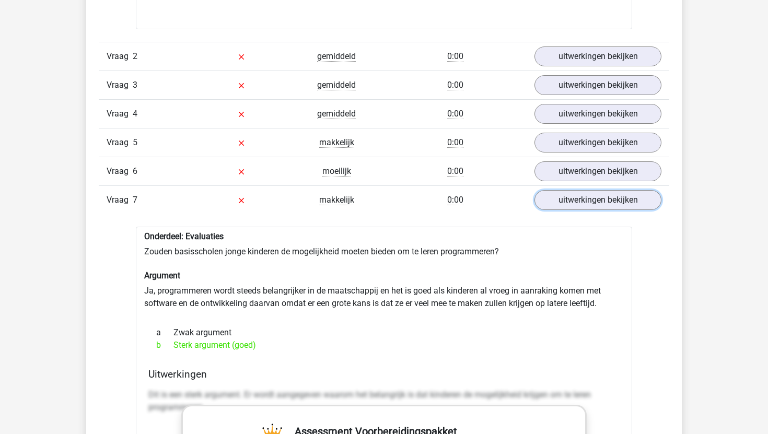
scroll to position [1155, 0]
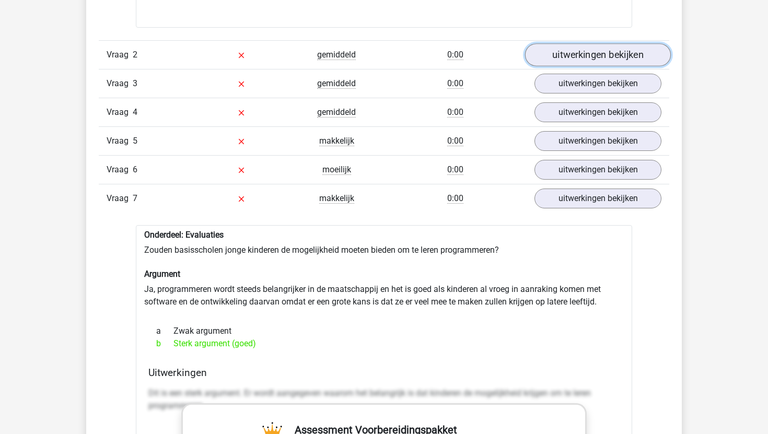
click at [612, 51] on link "uitwerkingen bekijken" at bounding box center [598, 54] width 146 height 23
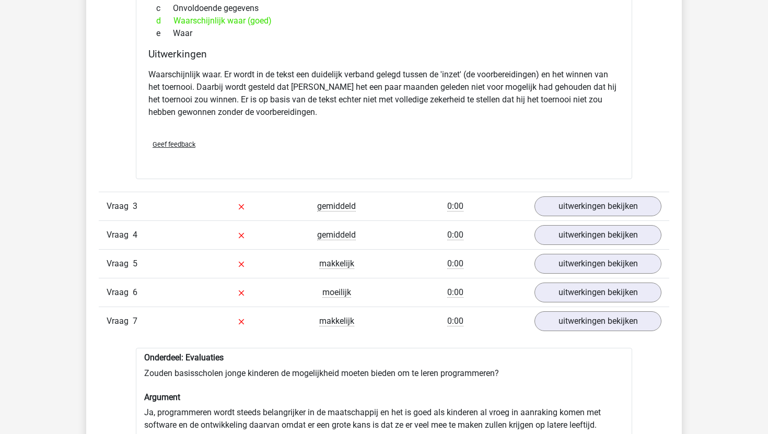
scroll to position [1389, 0]
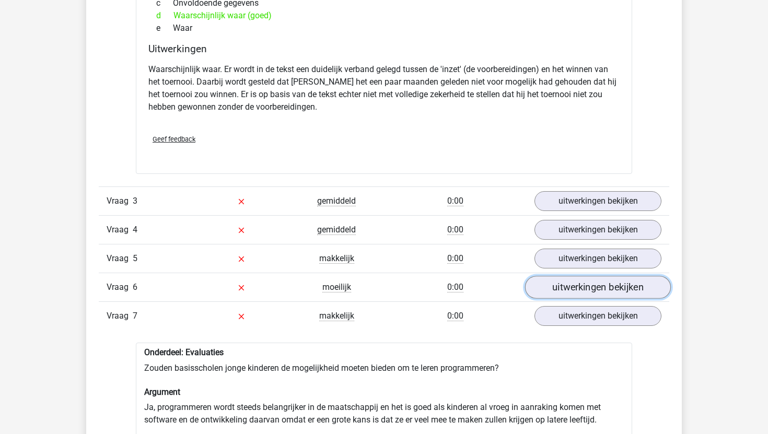
click at [589, 295] on link "uitwerkingen bekijken" at bounding box center [598, 287] width 146 height 23
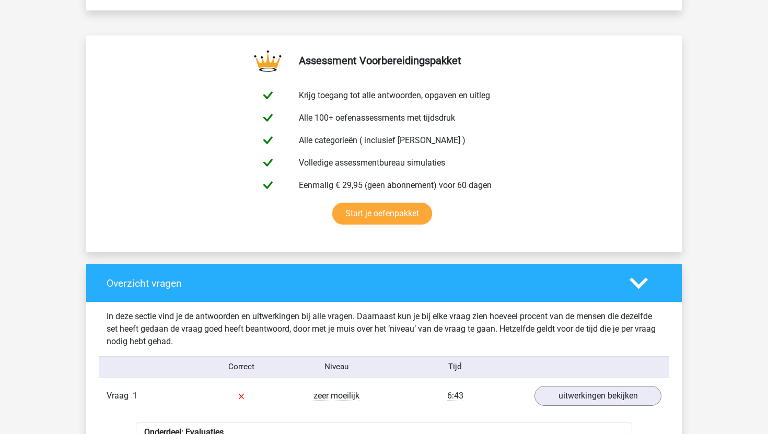
scroll to position [453, 0]
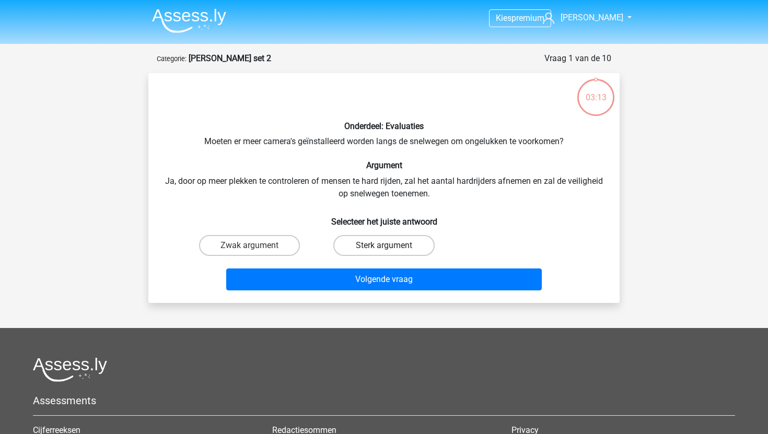
click at [375, 248] on label "Sterk argument" at bounding box center [383, 245] width 101 height 21
click at [384, 248] on input "Sterk argument" at bounding box center [387, 249] width 7 height 7
radio input "true"
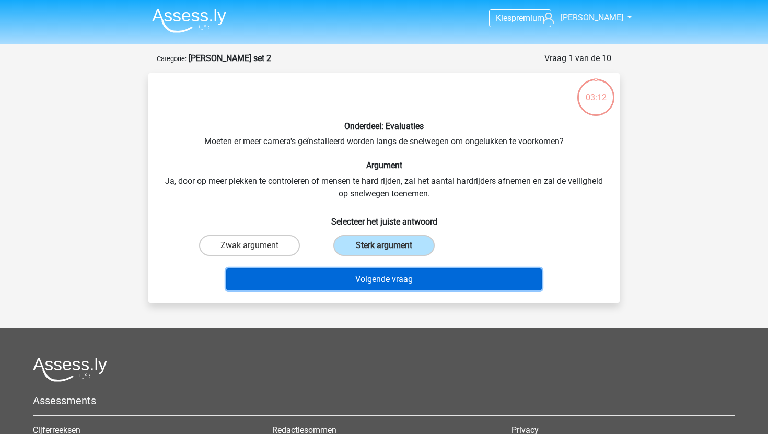
click at [366, 285] on button "Volgende vraag" at bounding box center [384, 280] width 316 height 22
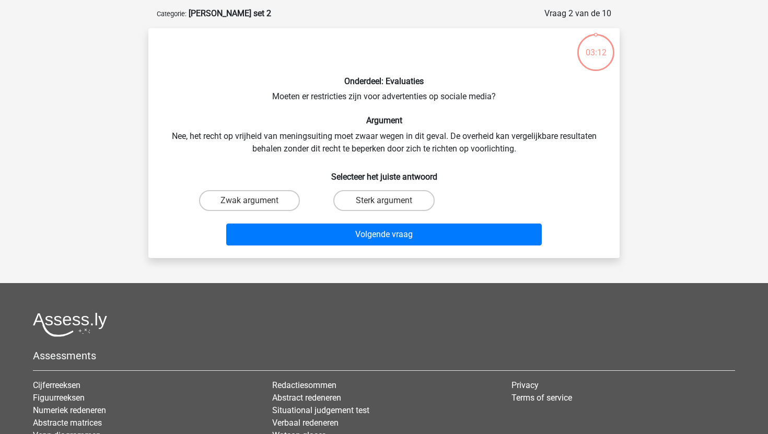
scroll to position [52, 0]
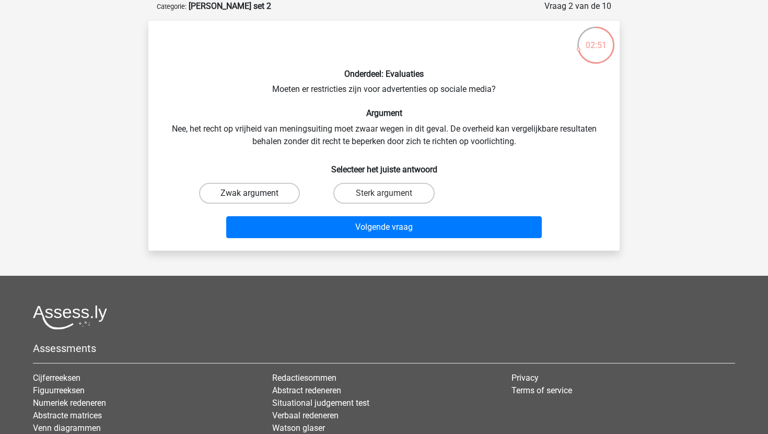
click at [248, 198] on label "Zwak argument" at bounding box center [249, 193] width 101 height 21
click at [250, 198] on input "Zwak argument" at bounding box center [253, 196] width 7 height 7
radio input "true"
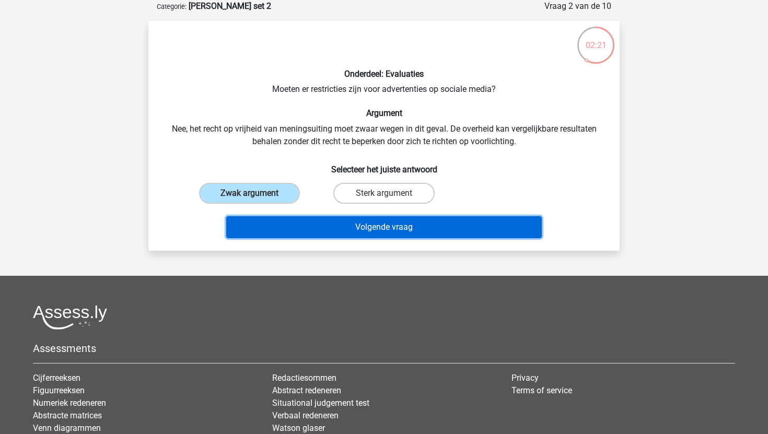
click at [333, 238] on button "Volgende vraag" at bounding box center [384, 227] width 316 height 22
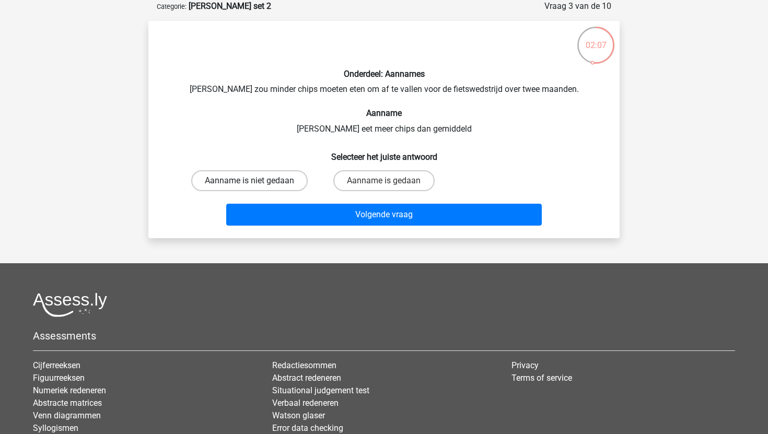
click at [259, 179] on label "Aanname is niet gedaan" at bounding box center [249, 180] width 117 height 21
click at [257, 181] on input "Aanname is niet gedaan" at bounding box center [253, 184] width 7 height 7
radio input "true"
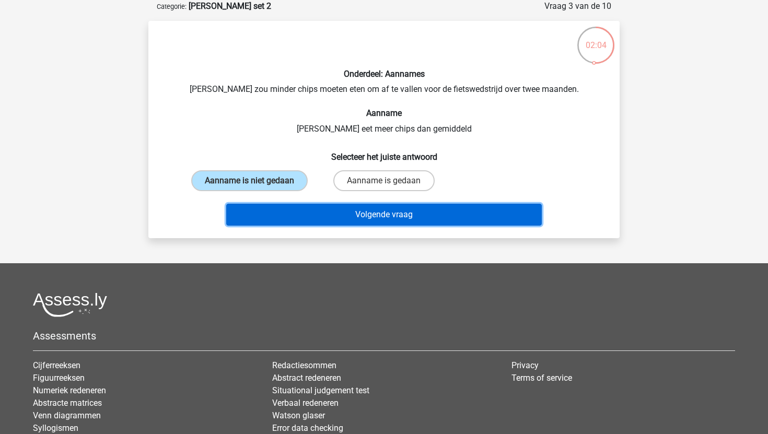
click at [404, 219] on button "Volgende vraag" at bounding box center [384, 215] width 316 height 22
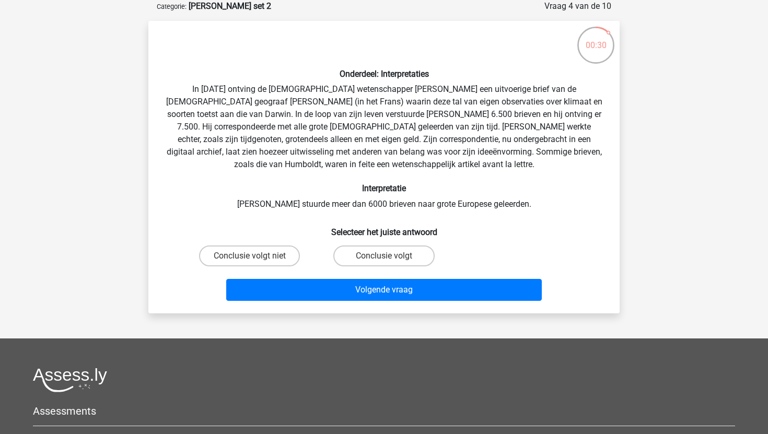
click at [260, 245] on div "Conclusie volgt niet" at bounding box center [249, 255] width 134 height 29
click at [262, 251] on label "Conclusie volgt niet" at bounding box center [249, 256] width 101 height 21
click at [257, 256] on input "Conclusie volgt niet" at bounding box center [253, 259] width 7 height 7
radio input "true"
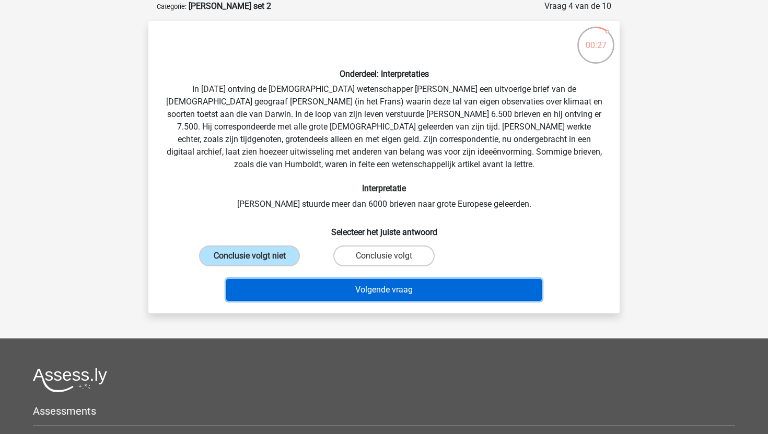
click at [314, 290] on button "Volgende vraag" at bounding box center [384, 290] width 316 height 22
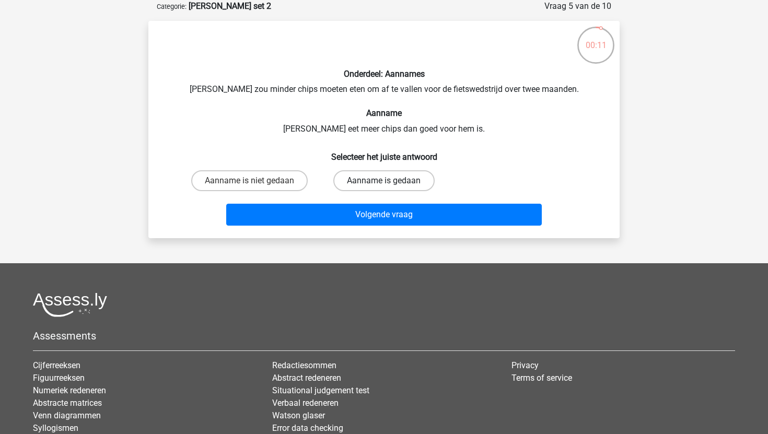
click at [392, 178] on label "Aanname is gedaan" at bounding box center [383, 180] width 101 height 21
click at [391, 181] on input "Aanname is gedaan" at bounding box center [387, 184] width 7 height 7
radio input "true"
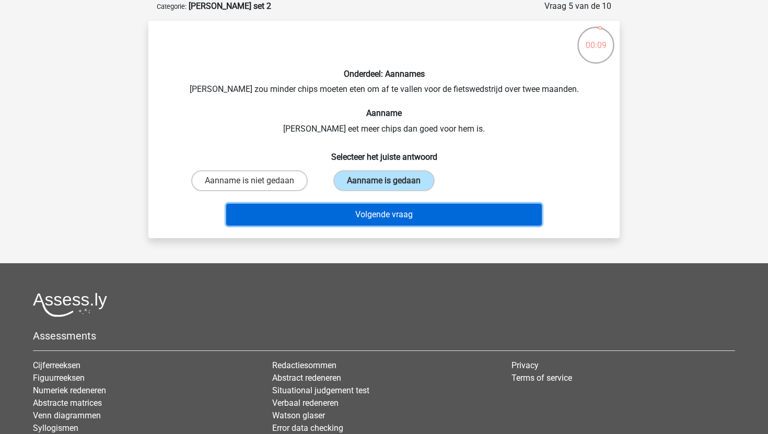
click at [427, 218] on button "Volgende vraag" at bounding box center [384, 215] width 316 height 22
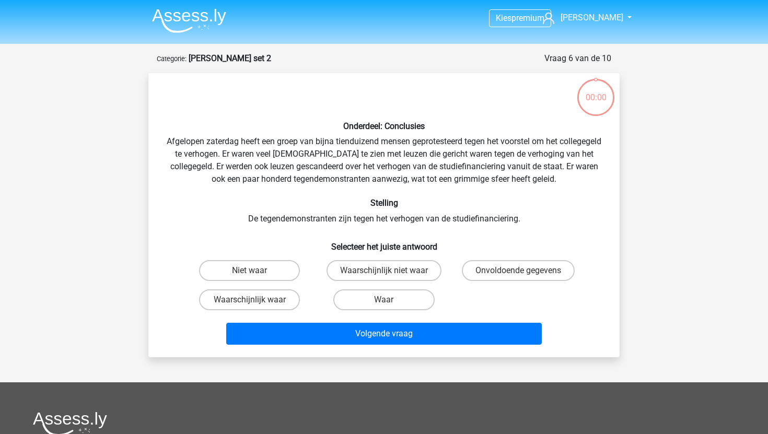
scroll to position [52, 0]
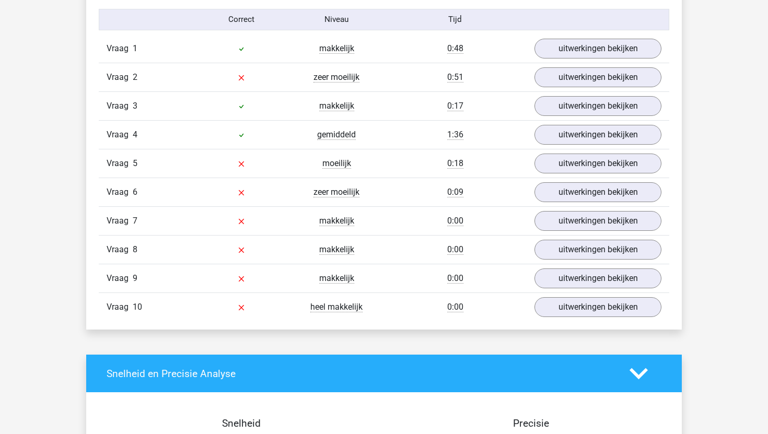
scroll to position [869, 0]
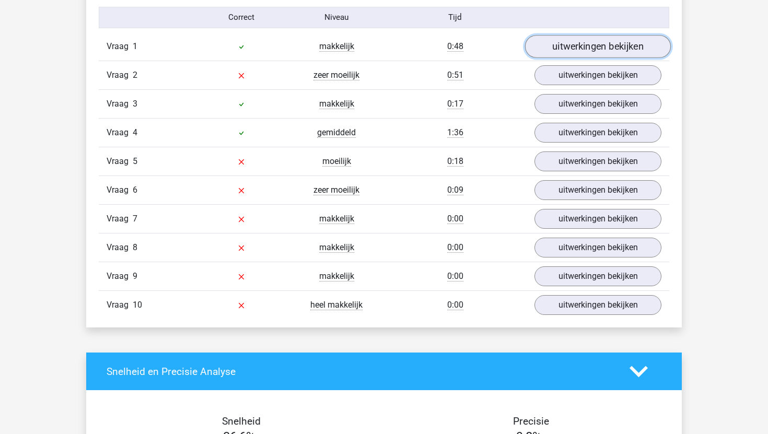
click at [603, 48] on link "uitwerkingen bekijken" at bounding box center [598, 46] width 146 height 23
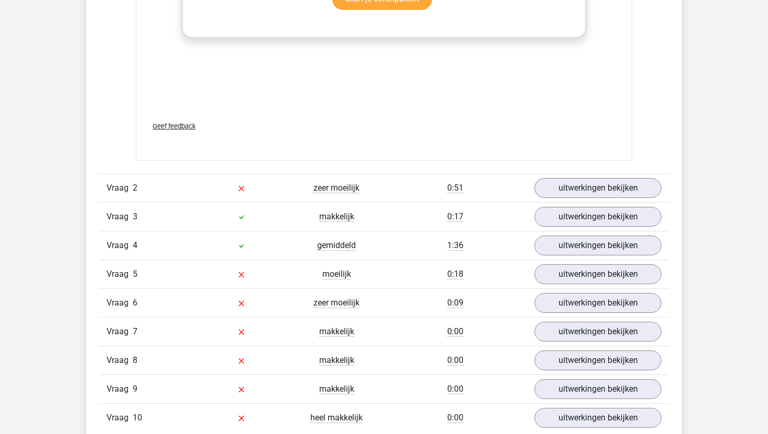
scroll to position [1302, 0]
click at [569, 190] on link "uitwerkingen bekijken" at bounding box center [598, 187] width 146 height 23
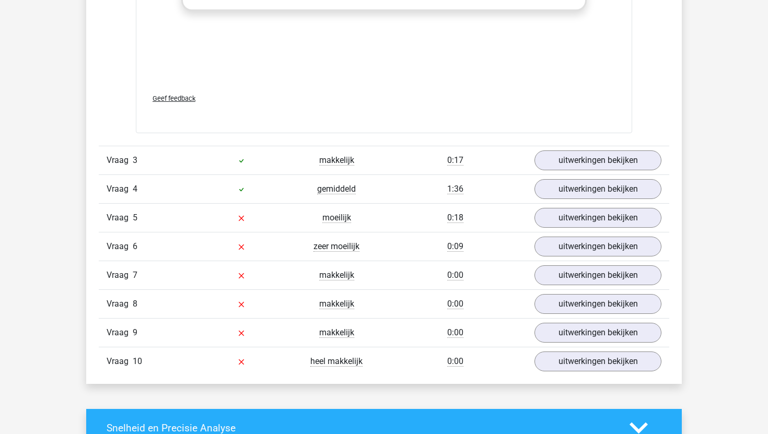
scroll to position [1905, 0]
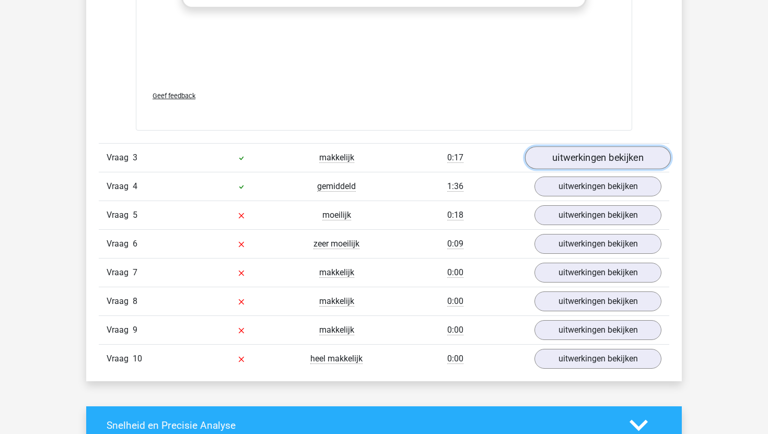
click at [607, 159] on link "uitwerkingen bekijken" at bounding box center [598, 157] width 146 height 23
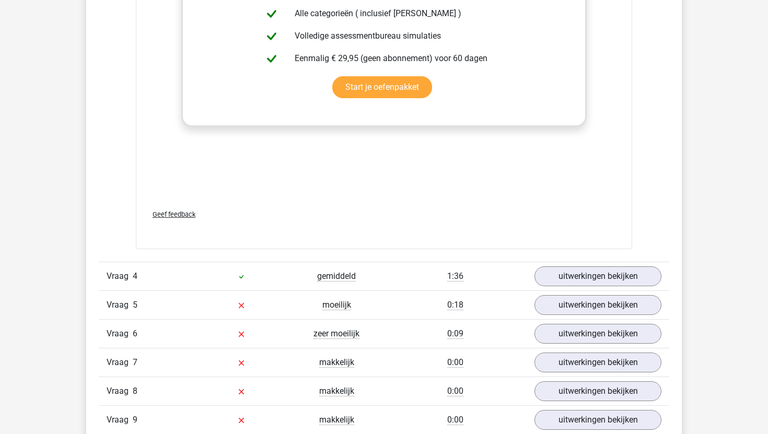
scroll to position [2360, 0]
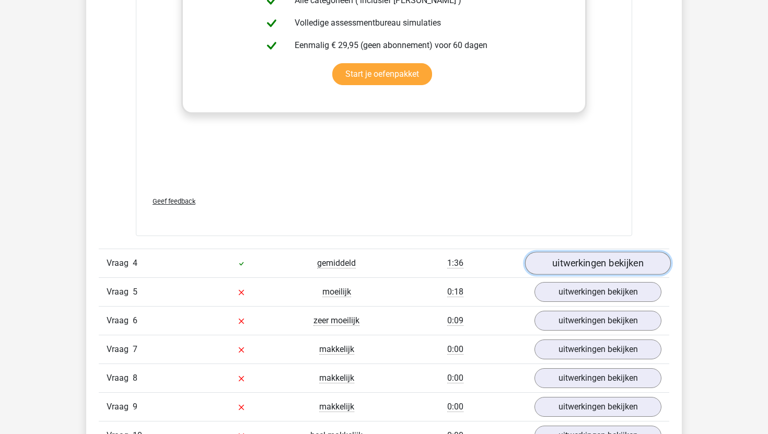
click at [566, 266] on link "uitwerkingen bekijken" at bounding box center [598, 263] width 146 height 23
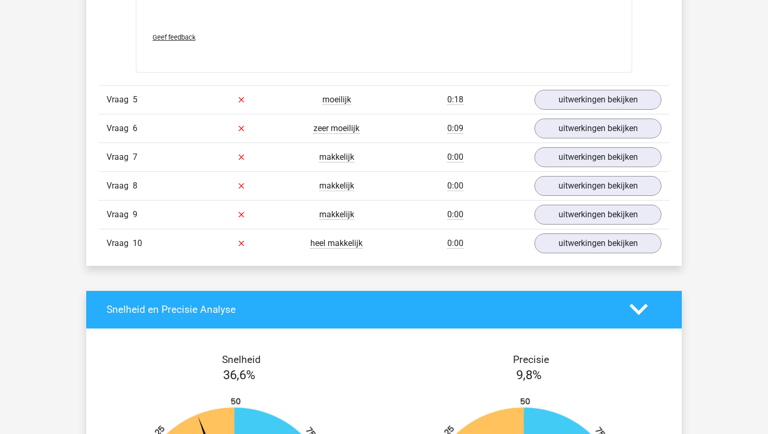
scroll to position [3149, 0]
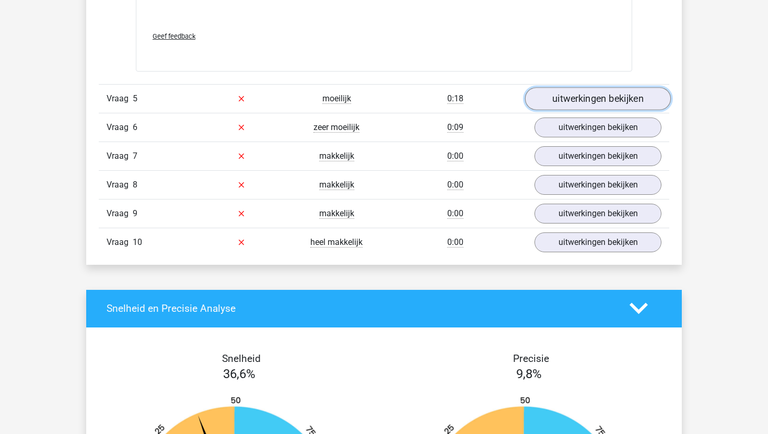
click at [609, 102] on link "uitwerkingen bekijken" at bounding box center [598, 98] width 146 height 23
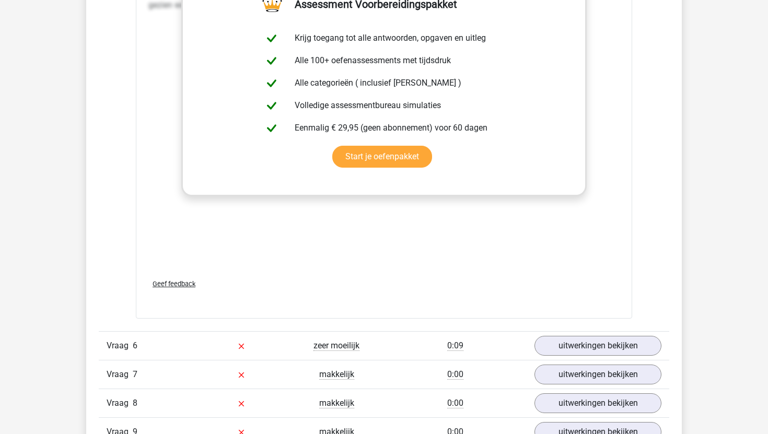
scroll to position [3464, 0]
